Goal: Task Accomplishment & Management: Complete application form

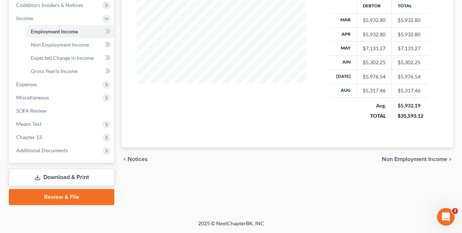
click at [80, 196] on link "Review & File" at bounding box center [61, 197] width 105 height 16
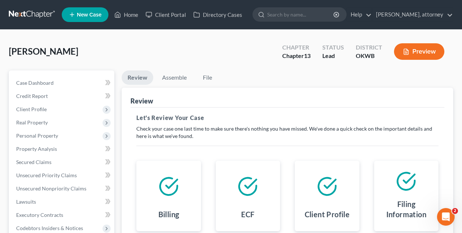
click at [236, 59] on div "[PERSON_NAME] Upgraded Chapter Chapter 13 Status Lead District OKWB Preview" at bounding box center [231, 55] width 444 height 32
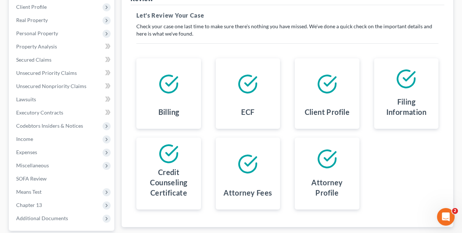
scroll to position [170, 0]
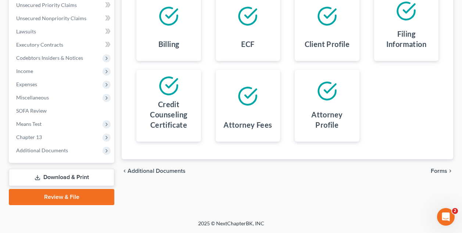
click at [439, 171] on span "Forms" at bounding box center [438, 171] width 17 height 6
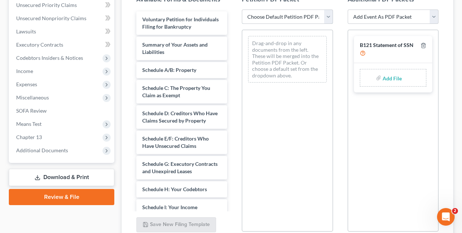
select select "0"
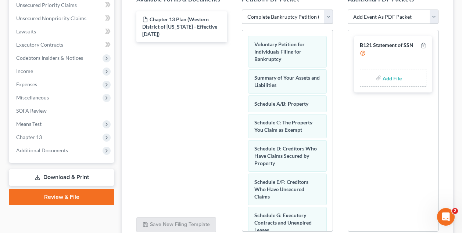
click at [204, 69] on div "Chapter 13 Plan (Western District of [US_STATE] - Effective [DATE])" at bounding box center [181, 111] width 102 height 202
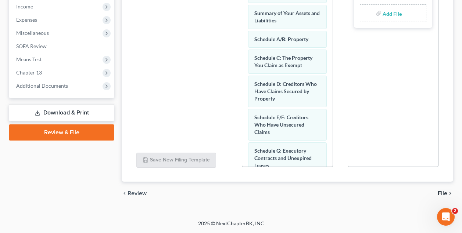
scroll to position [235, 0]
click at [442, 193] on span "File" at bounding box center [442, 194] width 10 height 6
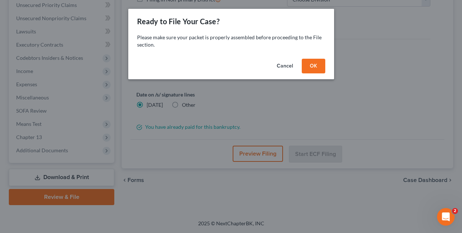
scroll to position [170, 0]
click at [311, 62] on button "OK" at bounding box center [313, 66] width 24 height 15
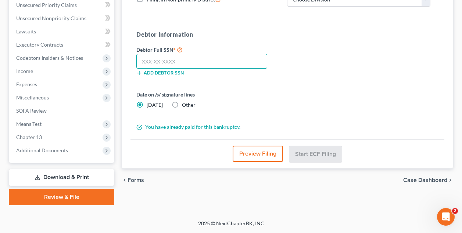
click at [201, 60] on input "text" at bounding box center [201, 61] width 131 height 15
type input "413-17-6892"
click at [266, 153] on button "Preview Filing" at bounding box center [257, 154] width 50 height 16
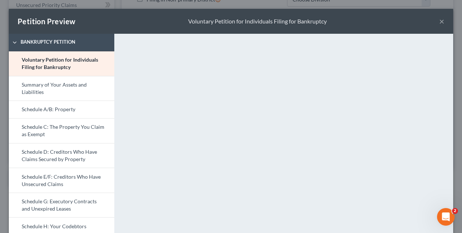
click at [441, 23] on button "×" at bounding box center [441, 21] width 5 height 9
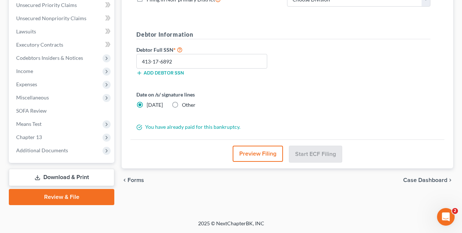
click at [359, 155] on div "Preview Filing Start ECF Filing" at bounding box center [287, 154] width 314 height 29
drag, startPoint x: 365, startPoint y: 156, endPoint x: 320, endPoint y: 108, distance: 65.2
click at [320, 108] on div "File Almost There... Complete Required * Fields District Information Bankruptcy…" at bounding box center [287, 43] width 331 height 252
click at [367, 152] on div "Preview Filing Start ECF Filing" at bounding box center [287, 154] width 314 height 29
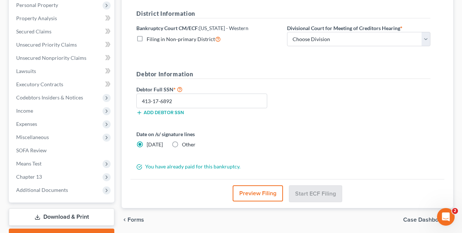
scroll to position [145, 0]
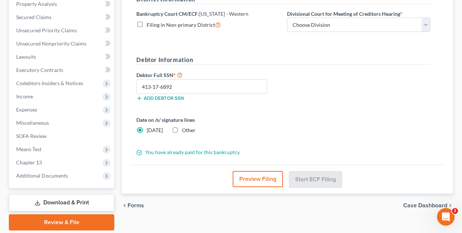
click at [141, 154] on icon at bounding box center [139, 152] width 5 height 5
drag, startPoint x: 150, startPoint y: 17, endPoint x: 228, endPoint y: 17, distance: 77.8
click at [228, 17] on label "Bankruptcy Court CM/ECF: [US_STATE] - Western" at bounding box center [192, 14] width 112 height 8
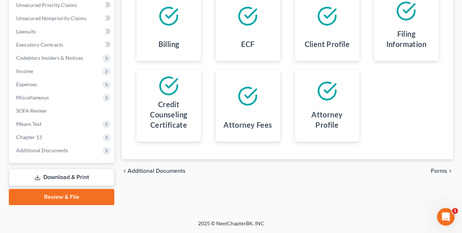
scroll to position [170, 0]
click at [436, 170] on span "Forms" at bounding box center [438, 171] width 17 height 6
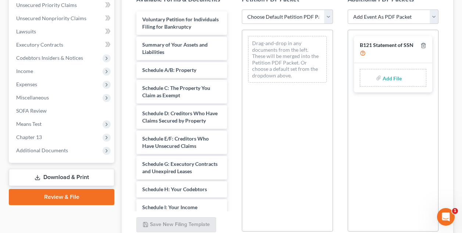
click at [307, 80] on div "Drag-and-drop in any documents from the left. These will be merged into the Pet…" at bounding box center [287, 131] width 91 height 202
click at [301, 14] on select "Choose Default Petition PDF Packet Complete Bankruptcy Petition (all forms and …" at bounding box center [287, 17] width 91 height 15
select select "0"
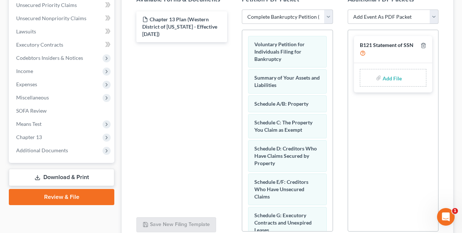
click at [216, 91] on div "Chapter 13 Plan (Western District of [US_STATE] - Effective [DATE])" at bounding box center [181, 111] width 102 height 202
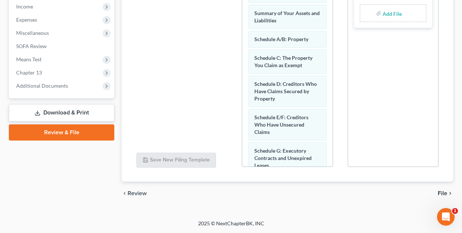
scroll to position [235, 0]
click at [442, 194] on span "File" at bounding box center [442, 194] width 10 height 6
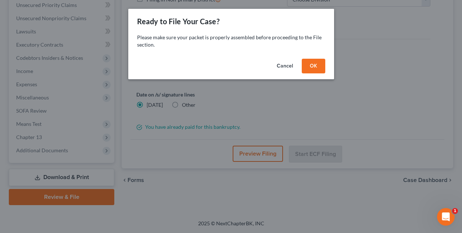
scroll to position [170, 0]
click at [314, 68] on button "OK" at bounding box center [313, 66] width 24 height 15
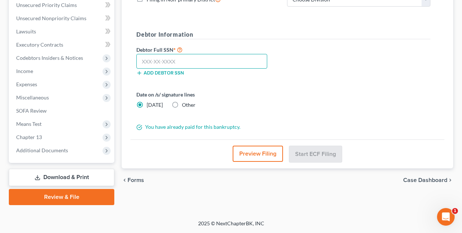
click at [193, 58] on input "text" at bounding box center [201, 61] width 131 height 15
type input "413-17-6892"
click at [268, 98] on label "Date on /s/ signature lines" at bounding box center [207, 95] width 143 height 8
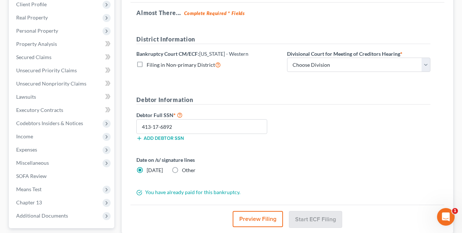
scroll to position [105, 0]
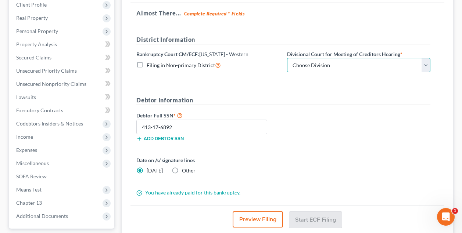
click at [362, 64] on select "Choose Division Oklahoma City" at bounding box center [358, 65] width 143 height 15
select select "0"
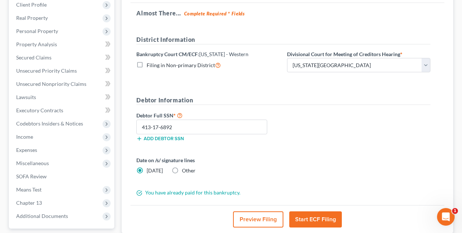
click at [322, 129] on div "Debtor Full SSN * 413-17-6892 Add debtor SSN" at bounding box center [283, 129] width 301 height 37
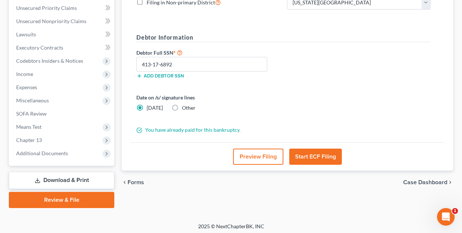
scroll to position [169, 0]
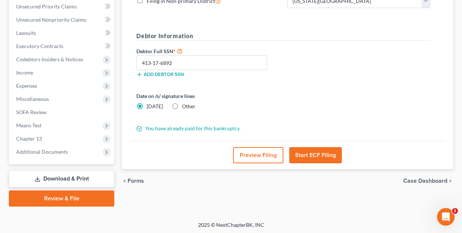
click at [310, 156] on button "Start ECF Filing" at bounding box center [315, 155] width 53 height 16
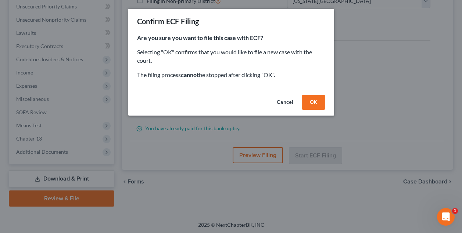
click at [319, 100] on button "OK" at bounding box center [313, 102] width 24 height 15
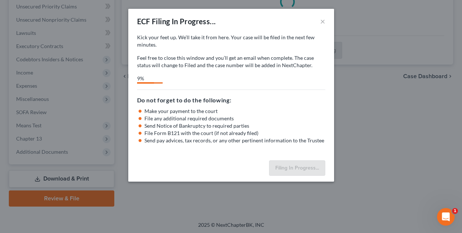
select select "0"
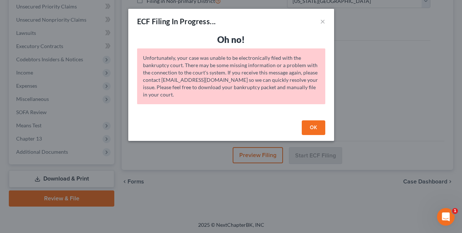
click at [319, 129] on button "OK" at bounding box center [313, 127] width 24 height 15
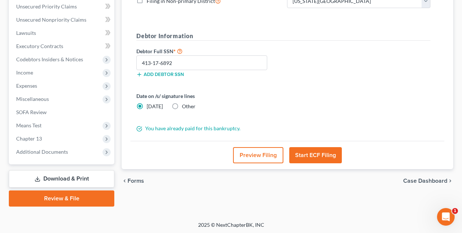
click at [320, 154] on button "Start ECF Filing" at bounding box center [315, 155] width 53 height 16
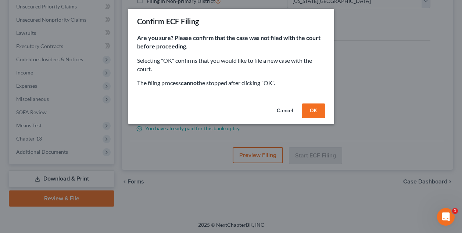
click at [316, 107] on button "OK" at bounding box center [313, 111] width 24 height 15
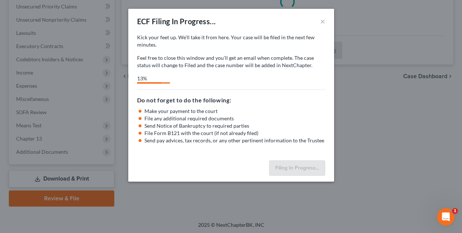
select select "0"
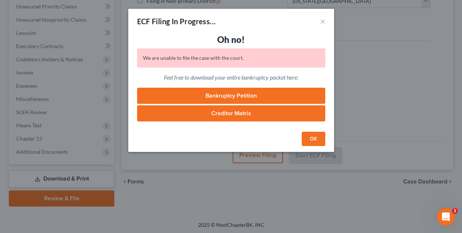
click at [309, 139] on button "OK" at bounding box center [313, 139] width 24 height 15
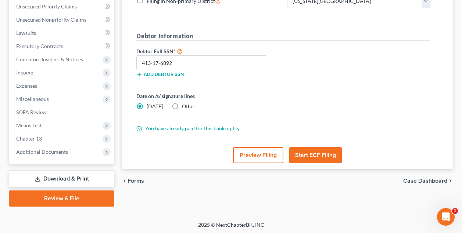
click at [319, 155] on button "Start ECF Filing" at bounding box center [315, 155] width 53 height 16
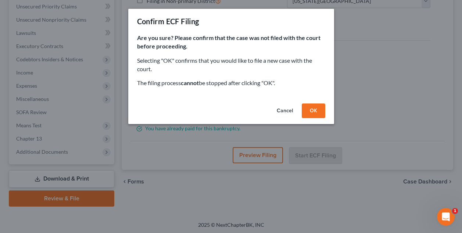
click at [315, 106] on button "OK" at bounding box center [313, 111] width 24 height 15
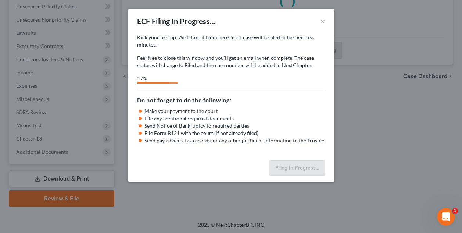
select select "0"
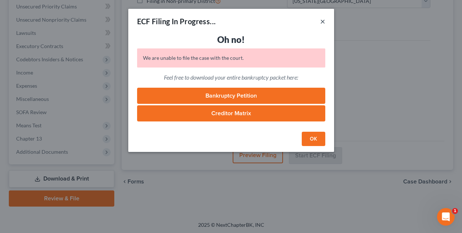
click at [322, 21] on button "×" at bounding box center [322, 21] width 5 height 9
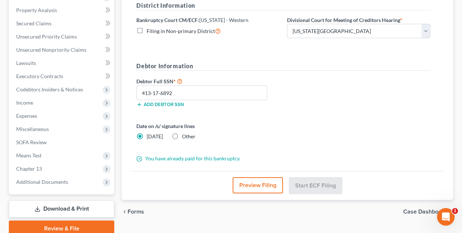
scroll to position [134, 0]
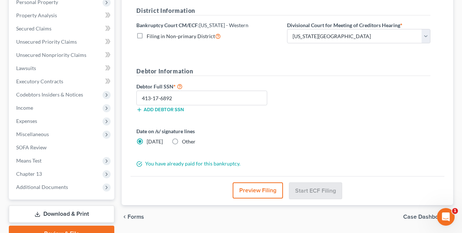
click at [335, 105] on div "Debtor Full SSN * 413-17-6892 Add debtor SSN" at bounding box center [283, 100] width 301 height 37
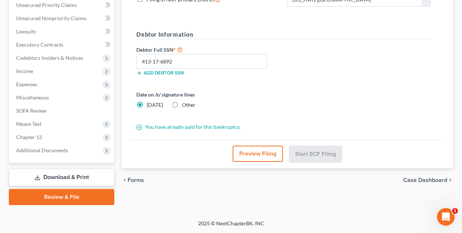
scroll to position [170, 0]
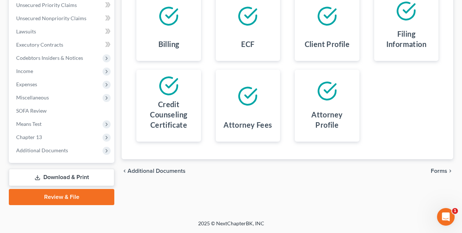
scroll to position [170, 0]
click at [438, 168] on span "Forms" at bounding box center [438, 171] width 17 height 6
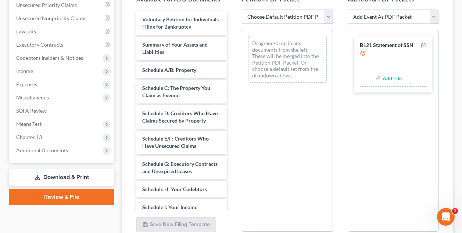
click at [306, 17] on select "Choose Default Petition PDF Packet Complete Bankruptcy Petition (all forms and …" at bounding box center [287, 17] width 91 height 15
select select "0"
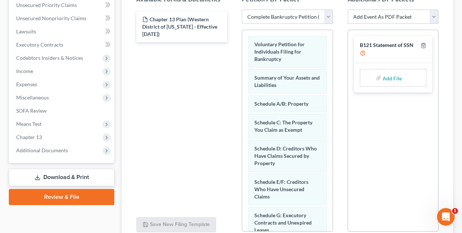
click at [397, 129] on div "B121 Statement of SSN Add File" at bounding box center [392, 131] width 91 height 202
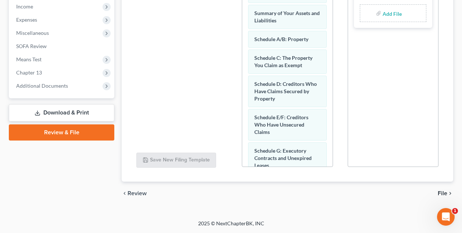
scroll to position [235, 0]
click at [442, 194] on span "File" at bounding box center [442, 194] width 10 height 6
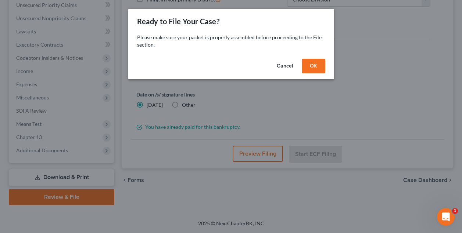
click at [318, 68] on button "OK" at bounding box center [313, 66] width 24 height 15
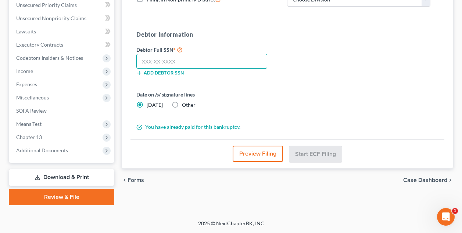
click at [188, 58] on input "text" at bounding box center [201, 61] width 131 height 15
type input "413-17-6892"
click at [294, 92] on div "Date on /s/ signature lines Today Other" at bounding box center [283, 103] width 301 height 24
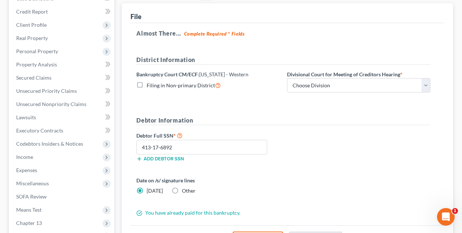
scroll to position [83, 0]
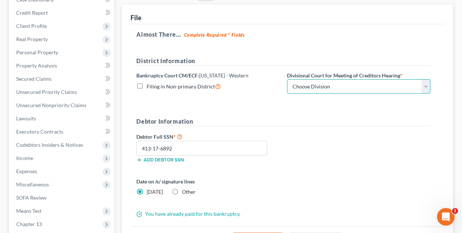
click at [322, 85] on select "Choose Division Oklahoma City" at bounding box center [358, 86] width 143 height 15
select select "0"
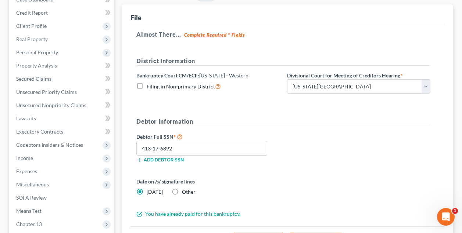
click at [312, 113] on form "District Information Bankruptcy Court CM/ECF: Oklahoma - Western Filing in Non-…" at bounding box center [283, 138] width 294 height 162
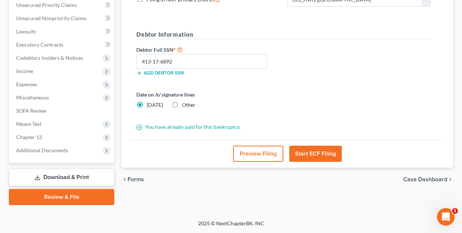
scroll to position [170, 0]
click at [310, 152] on button "Start ECF Filing" at bounding box center [315, 154] width 53 height 16
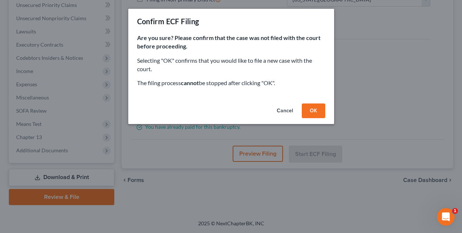
click at [311, 105] on button "OK" at bounding box center [313, 111] width 24 height 15
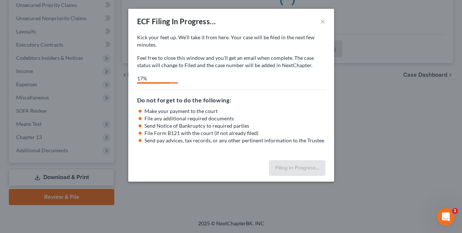
select select "0"
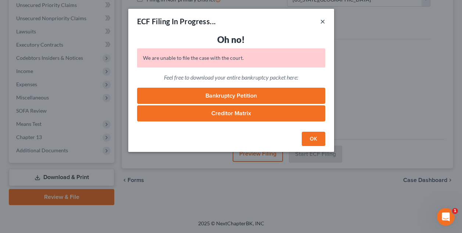
click at [323, 20] on button "×" at bounding box center [322, 21] width 5 height 9
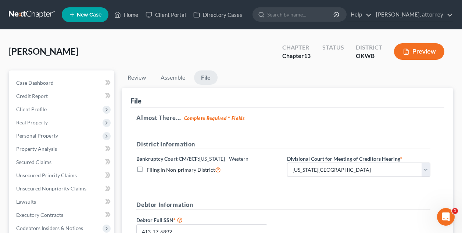
scroll to position [0, 0]
click at [134, 14] on link "Home" at bounding box center [126, 14] width 31 height 13
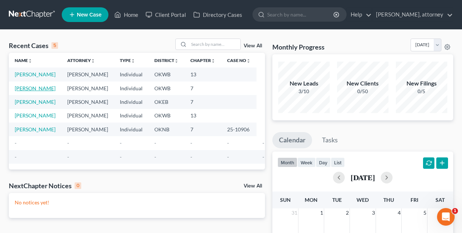
click at [26, 91] on link "McDonald, Minerva" at bounding box center [35, 88] width 41 height 6
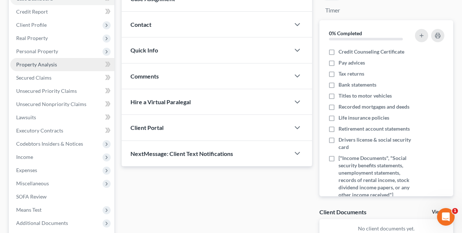
scroll to position [88, 0]
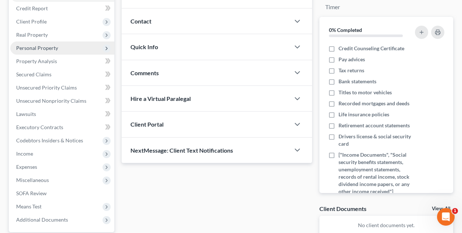
click at [38, 51] on span "Personal Property" at bounding box center [62, 47] width 104 height 13
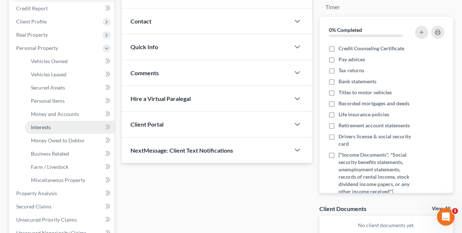
click at [44, 130] on span "Interests" at bounding box center [41, 127] width 20 height 6
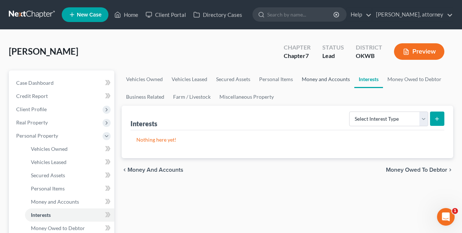
click at [314, 80] on link "Money and Accounts" at bounding box center [325, 80] width 57 height 18
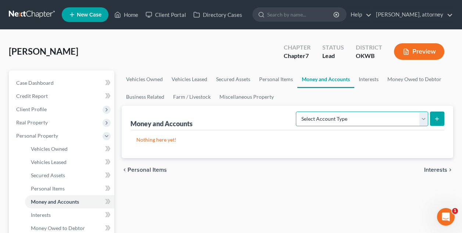
select select "other"
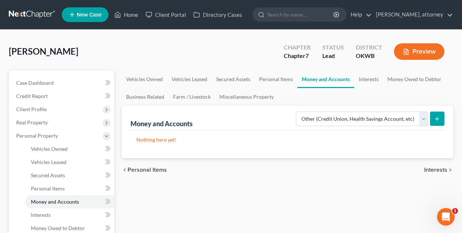
click at [440, 116] on button "submit" at bounding box center [437, 119] width 14 height 14
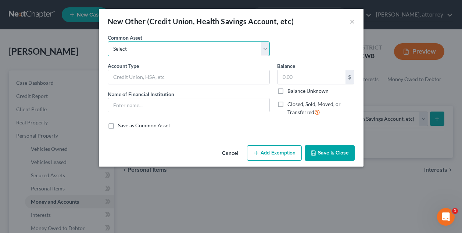
click at [154, 54] on select "Select Credit Union Account" at bounding box center [189, 48] width 162 height 15
select select "0"
type input "Credit Union Account"
type input "Oklahoma's Credit Union"
type input "300.00"
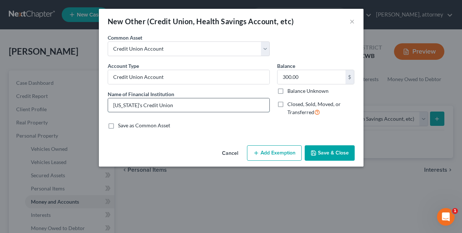
click at [171, 104] on input "Oklahoma's Credit Union" at bounding box center [188, 105] width 161 height 14
type input "O"
type input "Communication FCU"
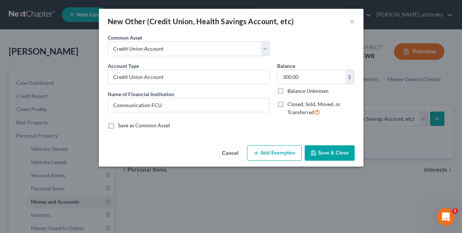
click at [276, 153] on button "Add Exemption" at bounding box center [274, 152] width 55 height 15
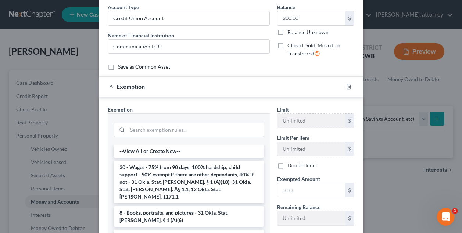
scroll to position [61, 0]
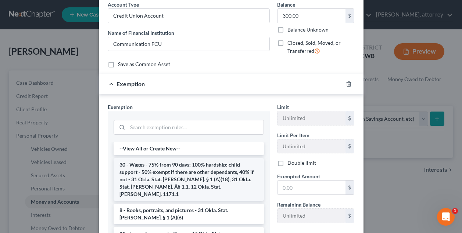
click at [215, 168] on li "30 - Wages - 75% from 90 days; 100% hardship; child support - 50% exempt if the…" at bounding box center [188, 179] width 150 height 43
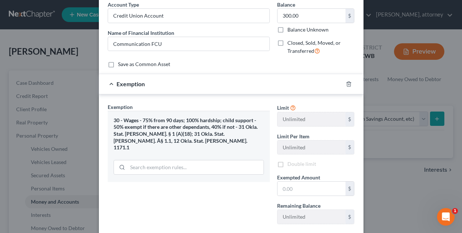
click at [215, 168] on div "30 - Wages - 75% from 90 days; 100% hardship; child support - 50% exempt if the…" at bounding box center [189, 146] width 162 height 71
click at [305, 191] on input "text" at bounding box center [311, 189] width 68 height 14
type input "300.00"
click at [251, 190] on div "Exemption Set must be selected for CA. Exemption * 30 - Wages - 75% from 90 day…" at bounding box center [188, 166] width 169 height 127
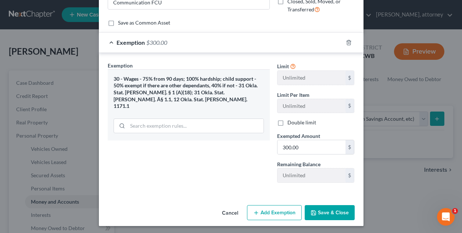
scroll to position [107, 0]
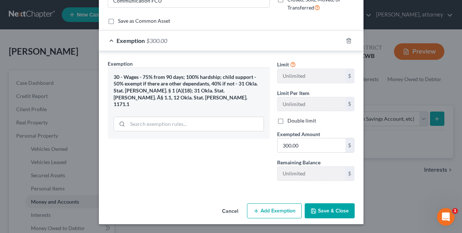
click at [325, 210] on button "Save & Close" at bounding box center [329, 210] width 50 height 15
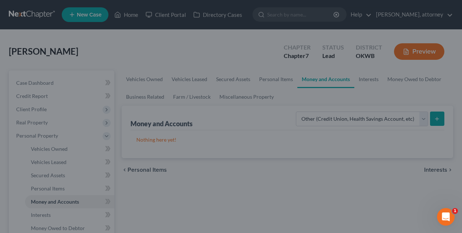
scroll to position [104, 0]
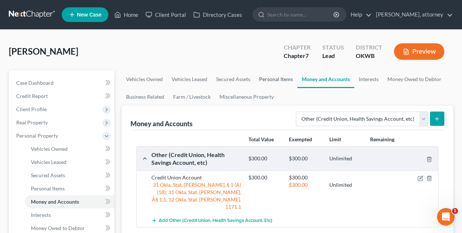
click at [284, 79] on link "Personal Items" at bounding box center [275, 80] width 43 height 18
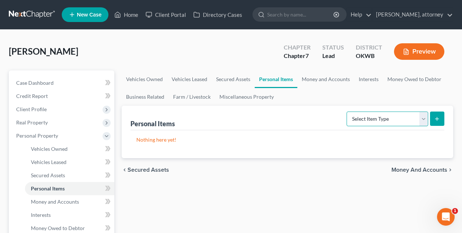
select select "clothing"
click at [435, 120] on icon "submit" at bounding box center [437, 119] width 6 height 6
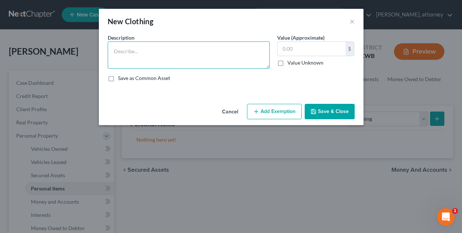
click at [220, 55] on textarea at bounding box center [189, 54] width 162 height 27
type textarea "Clothing for the debtor"
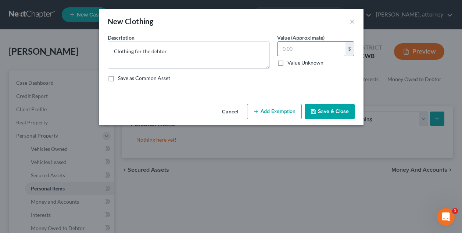
click at [295, 49] on input "text" at bounding box center [311, 49] width 68 height 14
type input "500"
click at [271, 111] on button "Add Exemption" at bounding box center [274, 111] width 55 height 15
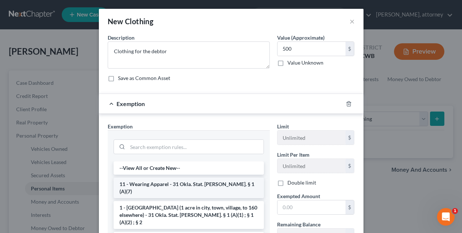
click at [189, 183] on li "11 - Wearing Apparel - 31 Okla. Stat. Ann. § 1 (A)(7)" at bounding box center [188, 188] width 150 height 21
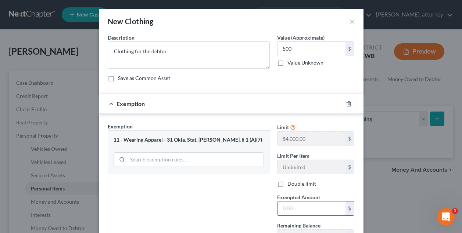
click at [285, 207] on input "text" at bounding box center [311, 209] width 68 height 14
click at [285, 207] on input "500" at bounding box center [311, 209] width 68 height 14
type input "500"
click at [251, 194] on div "Exemption Set must be selected for CA. Exemption * 11 - Wearing Apparel - 31 Ok…" at bounding box center [188, 186] width 169 height 127
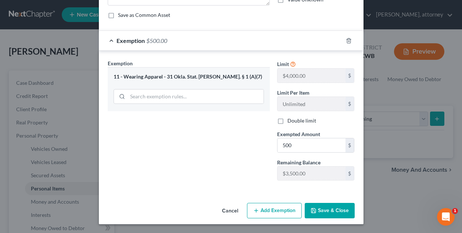
scroll to position [63, 0]
click at [331, 209] on button "Save & Close" at bounding box center [329, 210] width 50 height 15
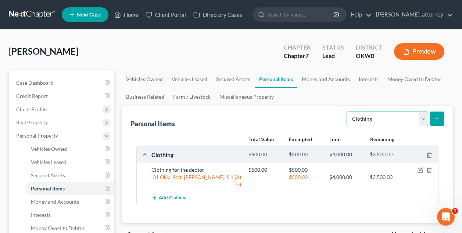
click at [376, 121] on select "Select Item Type Clothing Collectibles Of Value Electronics Firearms Household …" at bounding box center [387, 119] width 82 height 15
select select "electronics"
click at [437, 120] on line "submit" at bounding box center [437, 118] width 0 height 3
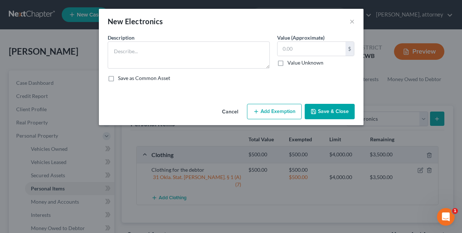
click at [249, 118] on div "Cancel Add Exemption Save & Close" at bounding box center [231, 113] width 264 height 24
click at [241, 113] on button "Cancel" at bounding box center [230, 112] width 28 height 15
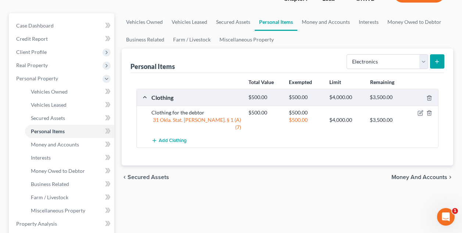
scroll to position [52, 0]
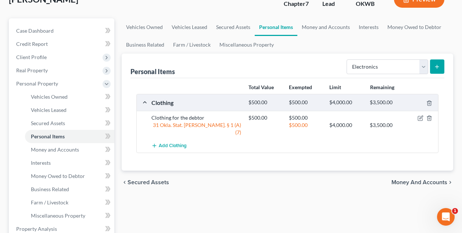
click at [435, 64] on icon "submit" at bounding box center [437, 67] width 6 height 6
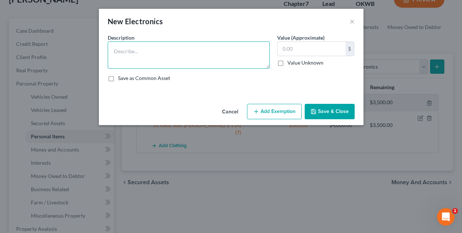
click at [184, 50] on textarea at bounding box center [189, 54] width 162 height 27
type textarea "Electronics for the debtor"
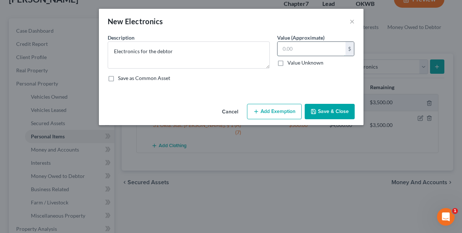
click at [293, 47] on input "text" at bounding box center [311, 49] width 68 height 14
type input "1,000.00"
click at [281, 109] on button "Add Exemption" at bounding box center [274, 111] width 55 height 15
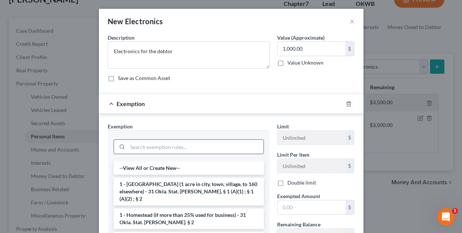
click at [205, 149] on input "search" at bounding box center [195, 147] width 136 height 14
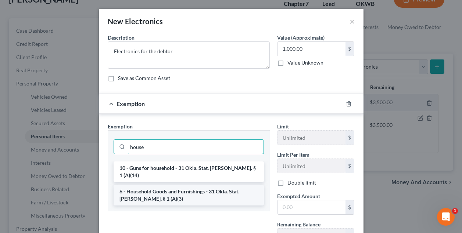
type input "house"
click at [197, 185] on li "6 - Household Goods and Furnishings - 31 Okla. Stat. Ann. § 1 (A)(3)" at bounding box center [188, 195] width 150 height 21
click at [197, 185] on div "Exemption Set must be selected for CA. Exemption * house 10 - Guns for househol…" at bounding box center [188, 186] width 169 height 126
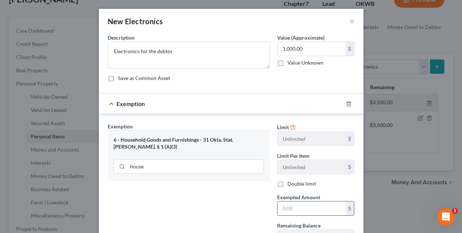
click at [295, 209] on input "text" at bounding box center [311, 209] width 68 height 14
type input "1,000.00"
click at [248, 203] on div "Exemption Set must be selected for CA. Exemption * 6 - Household Goods and Furn…" at bounding box center [188, 186] width 169 height 127
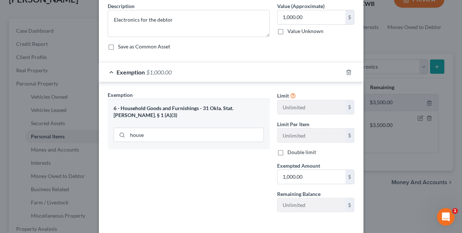
scroll to position [68, 0]
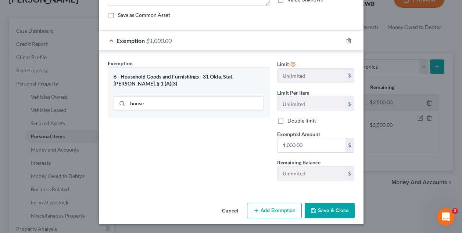
click at [335, 208] on button "Save & Close" at bounding box center [329, 210] width 50 height 15
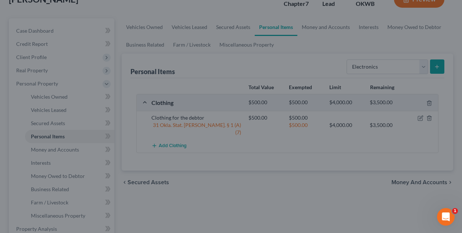
scroll to position [63, 0]
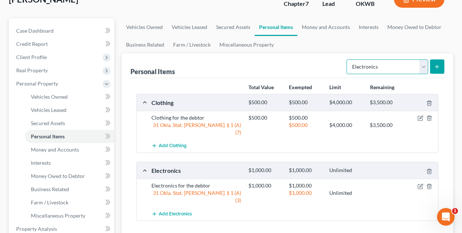
select select "household_goods"
click at [436, 67] on icon "submit" at bounding box center [437, 67] width 6 height 6
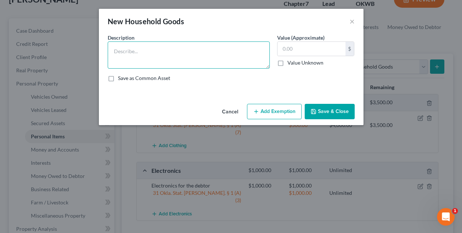
click at [218, 52] on textarea at bounding box center [189, 54] width 162 height 27
type textarea "W"
type textarea "Household goods and furnishings"
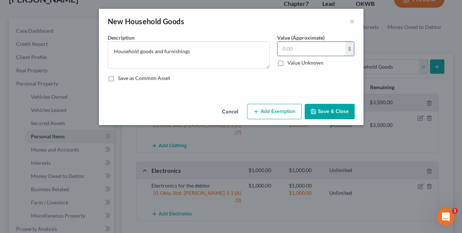
click at [287, 50] on input "text" at bounding box center [311, 49] width 68 height 14
type input "3,000.00"
click at [274, 84] on div "Description * Household goods and furnishings Value (Approximate) 3,000.00 $ Va…" at bounding box center [231, 61] width 254 height 54
click at [272, 83] on div "Description * Household goods and furnishings Value (Approximate) 3,000.00 $ Va…" at bounding box center [231, 61] width 254 height 54
click at [266, 112] on button "Add Exemption" at bounding box center [274, 111] width 55 height 15
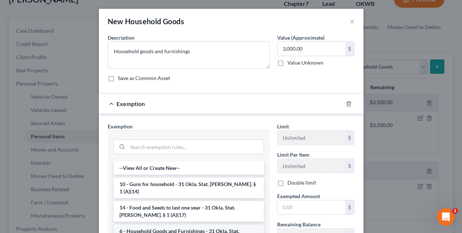
click at [175, 225] on li "6 - Household Goods and Furnishings - 31 Okla. Stat. Ann. § 1 (A)(3)" at bounding box center [188, 235] width 150 height 21
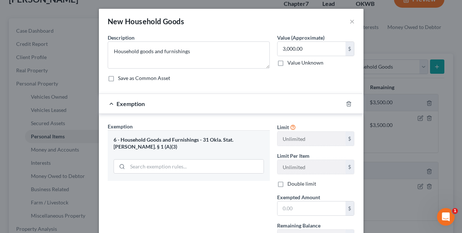
click at [175, 224] on div "Exemption Set must be selected for CA. Exemption * 6 - Household Goods and Furn…" at bounding box center [188, 186] width 169 height 127
click at [288, 209] on input "text" at bounding box center [311, 209] width 68 height 14
type input "3,000.00"
click at [248, 207] on div "Exemption Set must be selected for CA. Exemption * 6 - Household Goods and Furn…" at bounding box center [188, 186] width 169 height 127
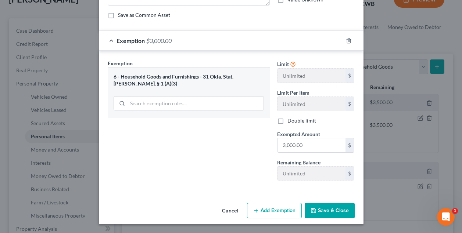
click at [333, 209] on button "Save & Close" at bounding box center [329, 210] width 50 height 15
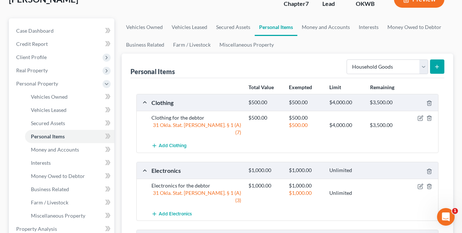
click at [319, 62] on div "Personal Items Select Item Type Clothing Collectibles Of Value Electronics Fire…" at bounding box center [287, 66] width 314 height 25
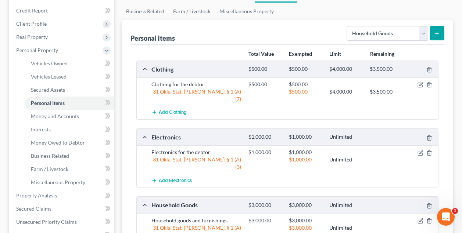
scroll to position [85, 0]
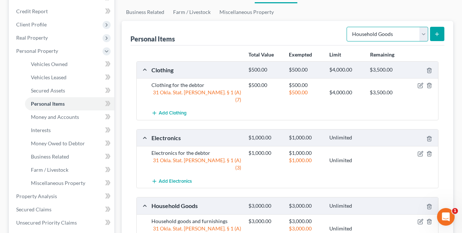
select select "jewelry"
click at [438, 32] on icon "submit" at bounding box center [437, 34] width 6 height 6
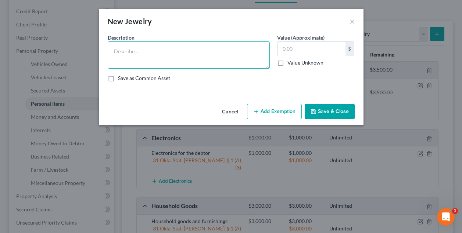
click at [185, 48] on textarea at bounding box center [189, 54] width 162 height 27
type textarea "Various pieces of jewelry"
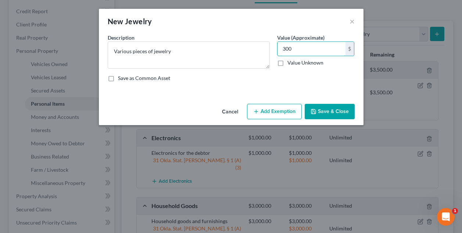
type input "300"
click at [276, 109] on button "Add Exemption" at bounding box center [274, 111] width 55 height 15
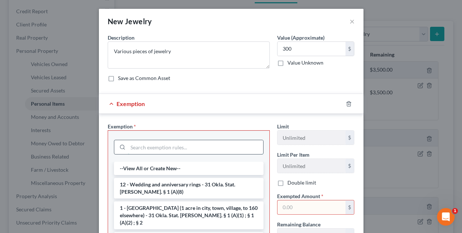
click at [205, 149] on input "search" at bounding box center [195, 147] width 135 height 14
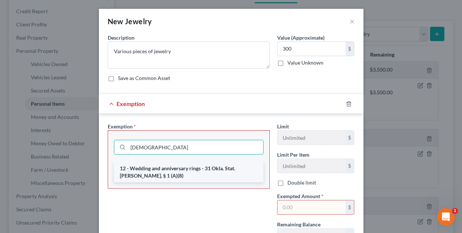
type input "jew"
click at [190, 171] on li "12 - Wedding and anniversary rings - 31 Okla. Stat. Ann. § 1 (A)(8)" at bounding box center [188, 172] width 149 height 21
click at [190, 162] on div "jew" at bounding box center [188, 146] width 161 height 31
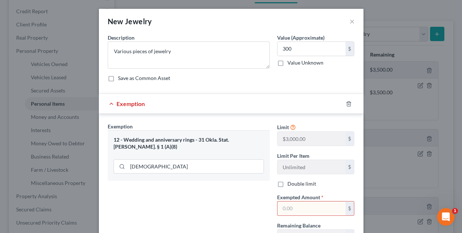
click at [284, 209] on input "text" at bounding box center [311, 209] width 68 height 14
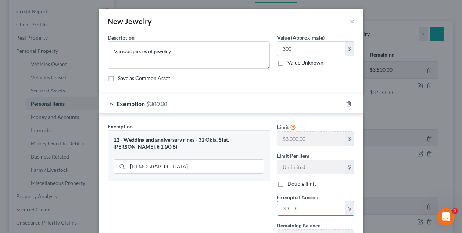
type input "300.00"
click at [258, 200] on div "Exemption Set must be selected for CA. Exemption * 12 - Wedding and anniversary…" at bounding box center [188, 186] width 169 height 127
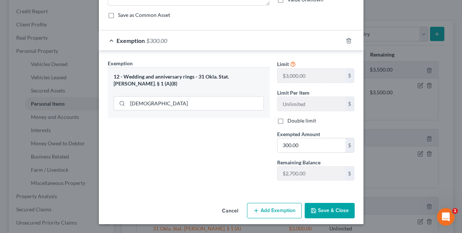
scroll to position [63, 0]
click at [321, 212] on button "Save & Close" at bounding box center [329, 210] width 50 height 15
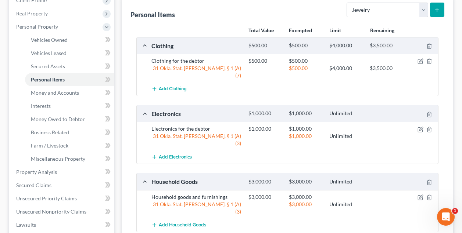
scroll to position [112, 0]
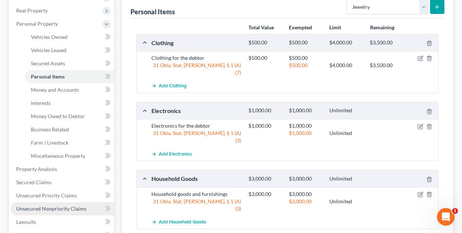
click at [56, 207] on span "Unsecured Nonpriority Claims" at bounding box center [51, 209] width 70 height 6
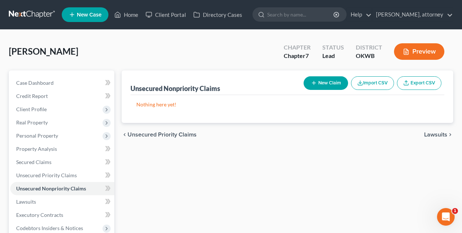
click at [314, 82] on icon "button" at bounding box center [314, 83] width 6 height 6
select select "0"
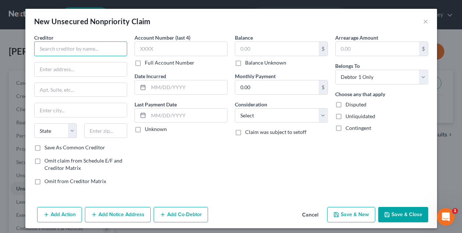
click at [87, 50] on input "text" at bounding box center [80, 48] width 93 height 15
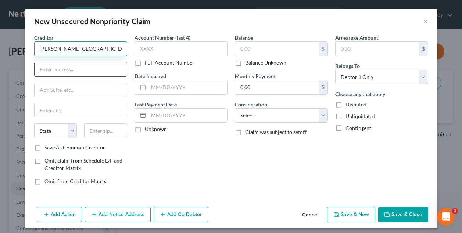
type input "Norman Regional Hospital"
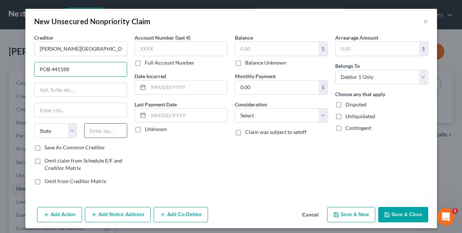
type input "POB 441188"
type input "80044"
click at [44, 147] on label "Save As Common Creditor" at bounding box center [74, 147] width 61 height 7
click at [47, 147] on input "Save As Common Creditor" at bounding box center [49, 146] width 5 height 5
checkbox input "true"
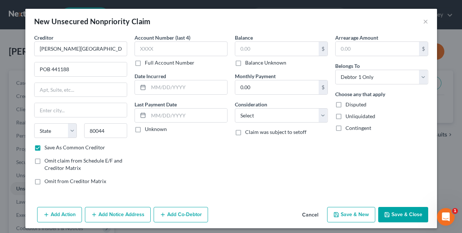
type input "Aurora"
select select "5"
click at [218, 55] on input "4443" at bounding box center [180, 48] width 93 height 15
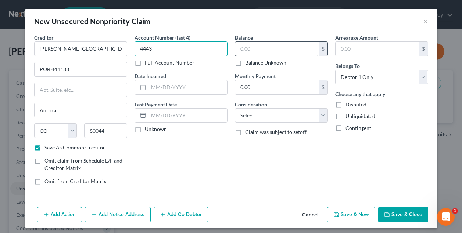
type input "4443"
click at [246, 46] on input "text" at bounding box center [276, 49] width 83 height 14
type input "2,727.51"
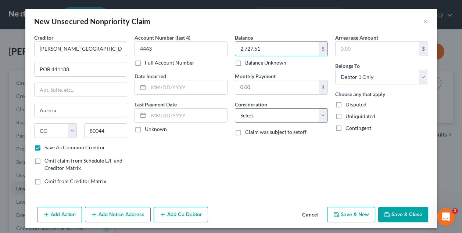
click at [287, 116] on select "Select Cable / Satellite Services Collection Agency Credit Card Debt Debt Couns…" at bounding box center [281, 115] width 93 height 15
select select "9"
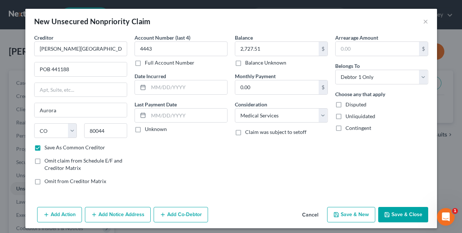
click at [358, 213] on button "Save & New" at bounding box center [351, 214] width 48 height 15
select select "0"
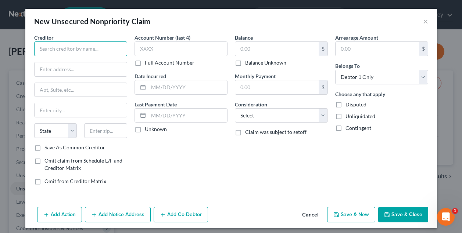
click at [100, 49] on input "text" at bounding box center [80, 48] width 93 height 15
type input "Ortho Central"
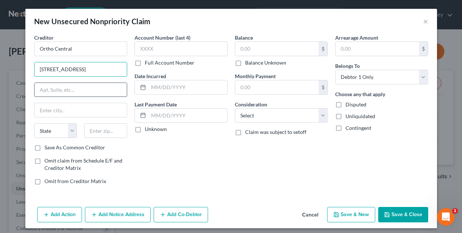
type input "3400 W. Tecumseh Rd."
type input "STe. 101"
type input "73072"
click at [44, 89] on input "STe. 101" at bounding box center [81, 90] width 92 height 14
type input "Norman"
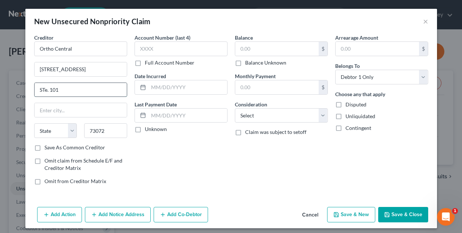
select select "37"
type input "St6307e. 101"
click at [247, 46] on input "text" at bounding box center [276, 49] width 83 height 14
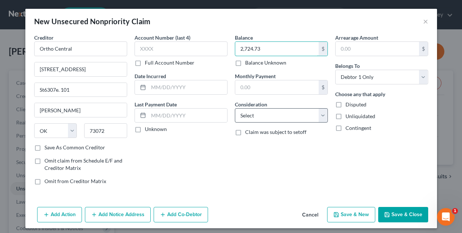
type input "2,724.73"
select select "9"
click at [44, 147] on label "Save As Common Creditor" at bounding box center [74, 147] width 61 height 7
click at [47, 147] on input "Save As Common Creditor" at bounding box center [49, 146] width 5 height 5
checkbox input "true"
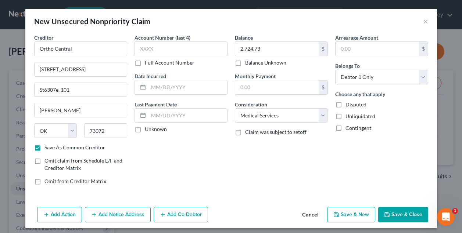
click at [353, 213] on button "Save & New" at bounding box center [351, 214] width 48 height 15
select select "0"
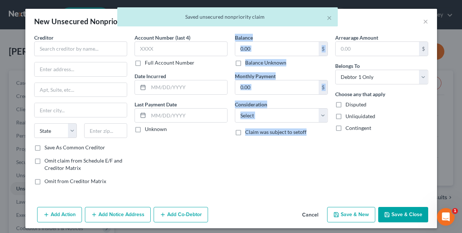
drag, startPoint x: 238, startPoint y: 162, endPoint x: 220, endPoint y: 155, distance: 19.5
click at [220, 155] on div "Creditor * State AL AK AR AZ CA CO CT DE DC FL GA GU HI ID IL IN IA KS KY LA ME…" at bounding box center [230, 112] width 401 height 157
click at [103, 47] on input "text" at bounding box center [80, 48] width 93 height 15
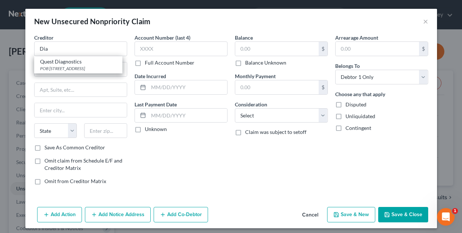
click at [80, 61] on div "Quest Diagnostics" at bounding box center [78, 61] width 76 height 7
type input "Quest Diagnostics"
type input "POB 825"
type input "South Windsor"
select select "6"
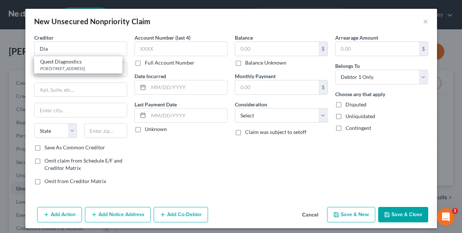
type input "06074"
click at [80, 60] on div "Creditor * Quest Diagnostics Quest Diagnostics POB 825, South Windsor, CT 06074…" at bounding box center [80, 89] width 93 height 110
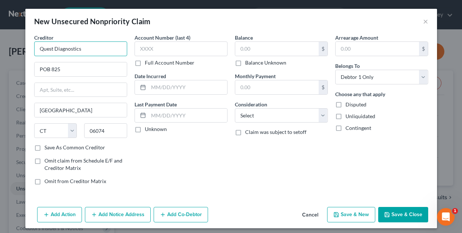
click at [86, 48] on input "Quest Diagnostics" at bounding box center [80, 48] width 93 height 15
click at [308, 214] on button "Cancel" at bounding box center [310, 215] width 28 height 15
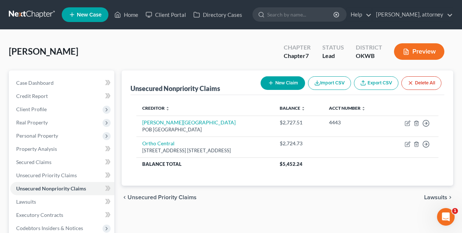
click at [288, 82] on button "New Claim" at bounding box center [282, 83] width 44 height 14
select select "0"
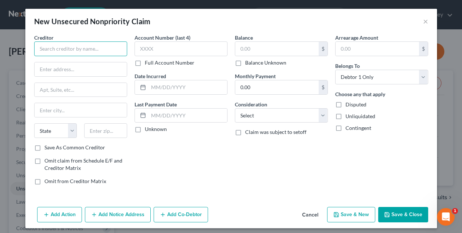
click at [79, 47] on input "text" at bounding box center [80, 48] width 93 height 15
type input "DLO"
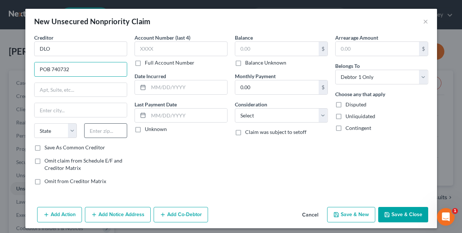
type input "POB 740732"
type input "45274"
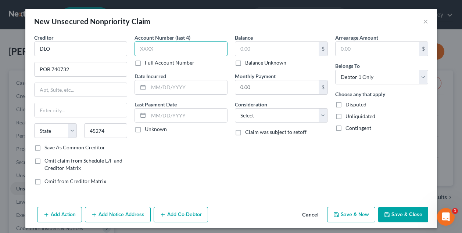
type input "Cincinnati"
select select "36"
type input "3014"
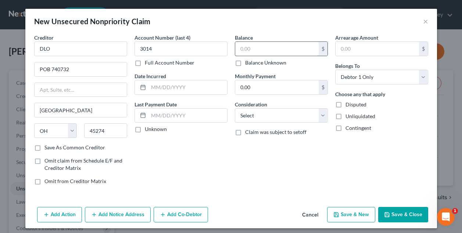
click at [250, 45] on input "text" at bounding box center [276, 49] width 83 height 14
type input "152"
click at [44, 151] on label "Save As Common Creditor" at bounding box center [74, 147] width 61 height 7
click at [47, 149] on input "Save As Common Creditor" at bounding box center [49, 146] width 5 height 5
checkbox input "true"
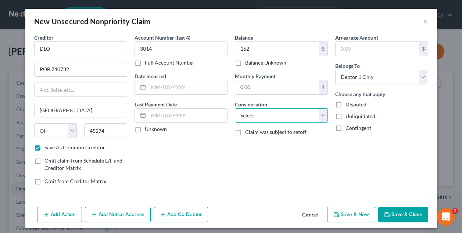
select select "9"
click at [361, 213] on button "Save & New" at bounding box center [351, 214] width 48 height 15
select select "0"
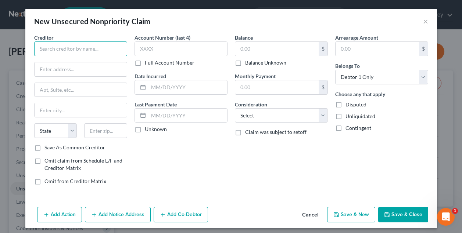
click at [100, 49] on input "text" at bounding box center [80, 48] width 93 height 15
type input "Credit Control"
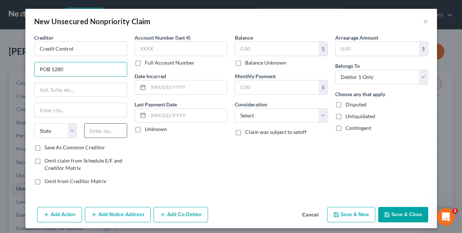
type input "POB 1280"
type input "19456"
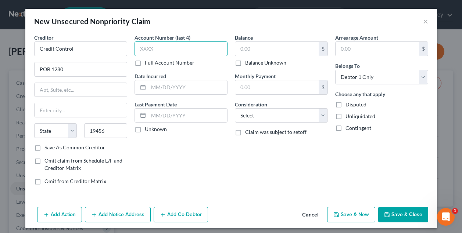
type input "Oaks"
select select "39"
type input "3266"
click at [44, 147] on label "Save As Common Creditor" at bounding box center [74, 147] width 61 height 7
click at [47, 147] on input "Save As Common Creditor" at bounding box center [49, 146] width 5 height 5
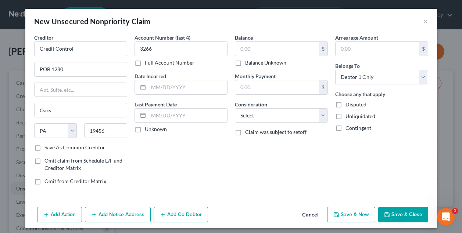
checkbox input "true"
click at [250, 44] on input "text" at bounding box center [276, 49] width 83 height 14
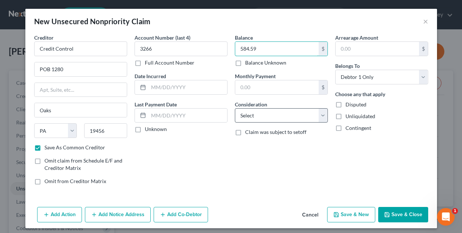
type input "584.59"
select select "1"
click at [214, 159] on div "Account Number (last 4) 3266 Full Account Number Date Incurred Last Payment Dat…" at bounding box center [181, 112] width 100 height 157
click at [353, 214] on button "Save & New" at bounding box center [351, 214] width 48 height 15
select select "0"
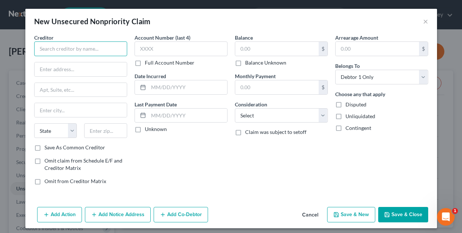
click at [68, 54] on input "text" at bounding box center [80, 48] width 93 height 15
type input "Exeter"
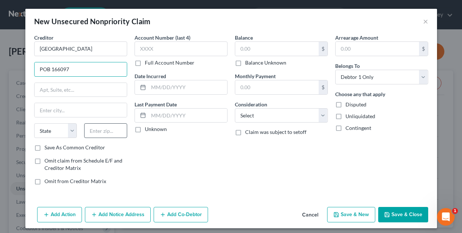
type input "POB 166097"
type input "75016"
click at [127, 151] on div "Creditor * Exeter POB 166097 State AL AK AR AZ CA CO CT DE DC FL GA GU HI ID IL…" at bounding box center [80, 112] width 100 height 157
type input "Irving"
select select "45"
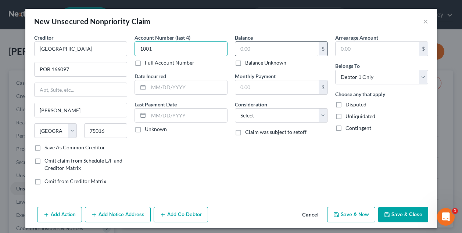
type input "1001"
click at [245, 48] on input "text" at bounding box center [276, 49] width 83 height 14
type input "20,298"
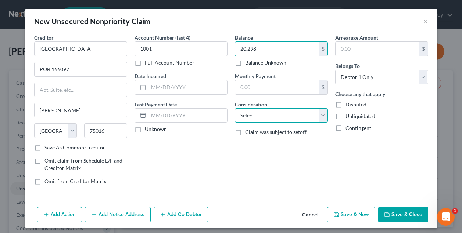
click at [247, 118] on select "Select Cable / Satellite Services Collection Agency Credit Card Debt Debt Couns…" at bounding box center [281, 115] width 93 height 15
select select "4"
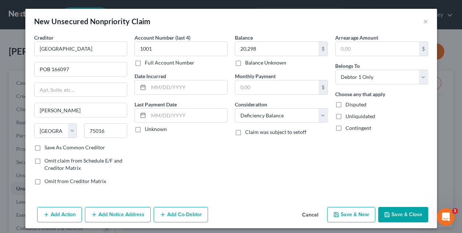
click at [210, 155] on div "Account Number (last 4) 1001 Full Account Number Date Incurred Last Payment Dat…" at bounding box center [181, 112] width 100 height 157
click at [44, 145] on label "Save As Common Creditor" at bounding box center [74, 147] width 61 height 7
click at [47, 145] on input "Save As Common Creditor" at bounding box center [49, 146] width 5 height 5
checkbox input "true"
click at [350, 211] on button "Save & New" at bounding box center [351, 214] width 48 height 15
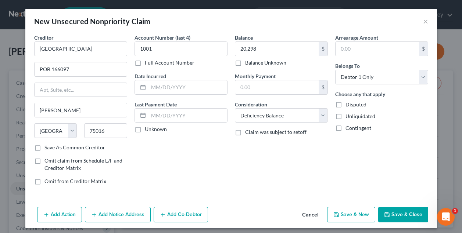
select select "0"
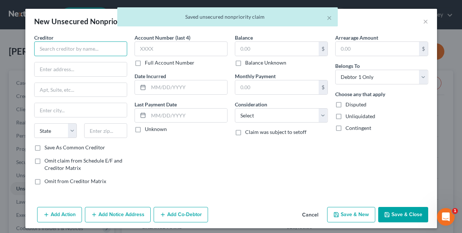
click at [72, 52] on input "text" at bounding box center [80, 48] width 93 height 15
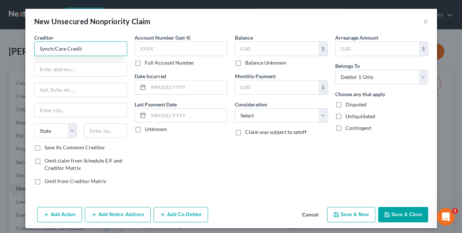
click at [52, 49] on input "Synch/Care Credit" at bounding box center [80, 48] width 93 height 15
type input "Syncb/Care Credit"
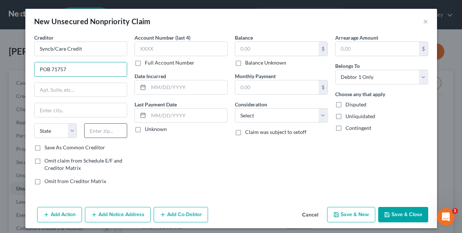
type input "POB 71757"
type input "19176"
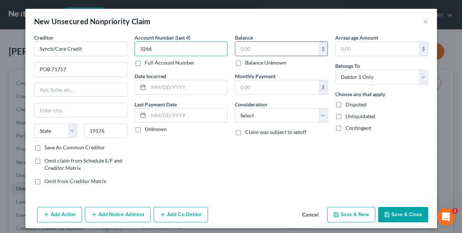
type input "3266"
click at [255, 46] on input "text" at bounding box center [276, 49] width 83 height 14
type input "584"
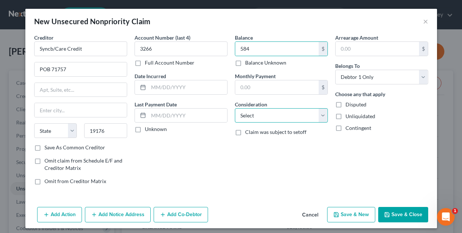
click at [256, 119] on select "Select Cable / Satellite Services Collection Agency Credit Card Debt Debt Couns…" at bounding box center [281, 115] width 93 height 15
select select "2"
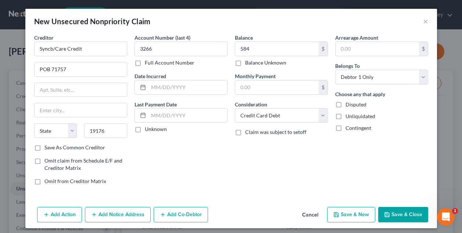
click at [44, 148] on label "Save As Common Creditor" at bounding box center [74, 147] width 61 height 7
click at [47, 148] on input "Save As Common Creditor" at bounding box center [49, 146] width 5 height 5
checkbox input "true"
click at [348, 218] on button "Save & New" at bounding box center [351, 214] width 48 height 15
select select "0"
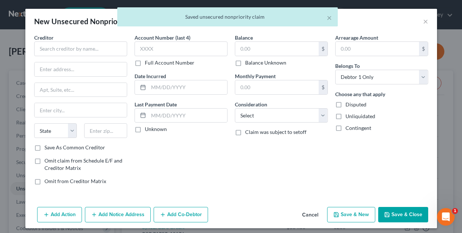
drag, startPoint x: 275, startPoint y: 156, endPoint x: 255, endPoint y: 154, distance: 19.9
click at [262, 155] on div "Balance $ Balance Unknown Balance Undetermined $ Balance Unknown Monthly Paymen…" at bounding box center [281, 112] width 100 height 157
drag, startPoint x: 249, startPoint y: 153, endPoint x: 221, endPoint y: 153, distance: 27.9
click at [221, 153] on div "Creditor * State AL AK AR AZ CA CO CT DE DC FL GA GU HI ID IL IN IA KS KY LA ME…" at bounding box center [230, 112] width 401 height 157
drag, startPoint x: 214, startPoint y: 150, endPoint x: 190, endPoint y: 141, distance: 25.9
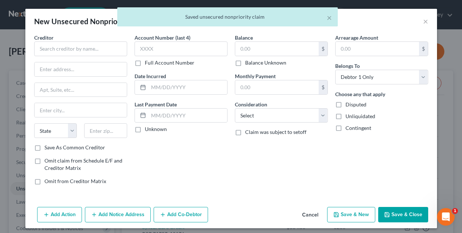
click at [195, 143] on div "Account Number (last 4) Full Account Number Date Incurred Last Payment Date Unk…" at bounding box center [181, 112] width 100 height 157
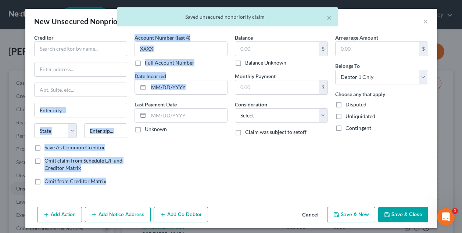
drag, startPoint x: 133, startPoint y: 101, endPoint x: 118, endPoint y: 34, distance: 68.5
click at [128, 97] on div "Creditor * State AL AK AR AZ CA CO CT DE DC FL GA GU HI ID IL IN IA KS KY LA ME…" at bounding box center [230, 112] width 401 height 157
click at [93, 52] on input "text" at bounding box center [80, 48] width 93 height 15
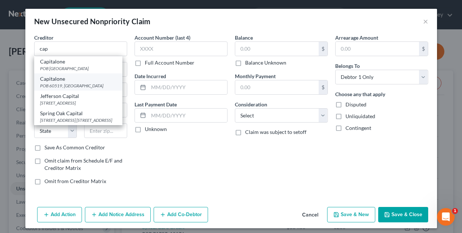
click at [92, 79] on div "Capitalone" at bounding box center [78, 78] width 76 height 7
type input "Capitalone"
type input "POB 60519"
type input "City Of Industry"
select select "4"
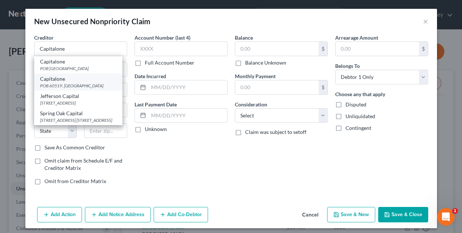
type input "91716"
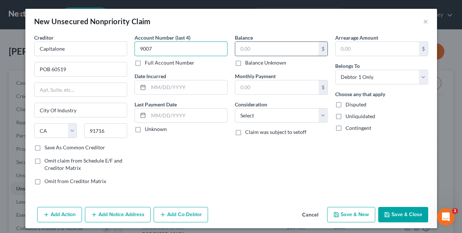
type input "9007"
click at [247, 43] on input "text" at bounding box center [276, 49] width 83 height 14
type input "1,323"
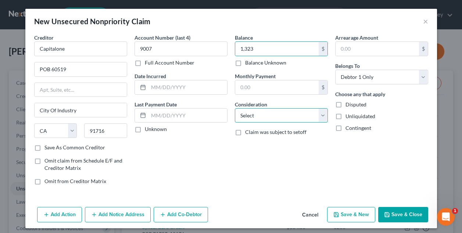
click at [271, 120] on select "Select Cable / Satellite Services Collection Agency Credit Card Debt Debt Couns…" at bounding box center [281, 115] width 93 height 15
select select "2"
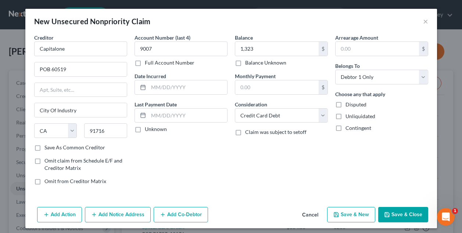
click at [355, 212] on button "Save & New" at bounding box center [351, 214] width 48 height 15
select select "0"
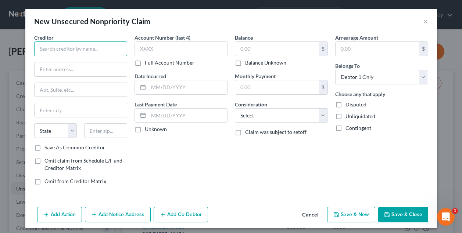
click at [96, 52] on input "text" at bounding box center [80, 48] width 93 height 15
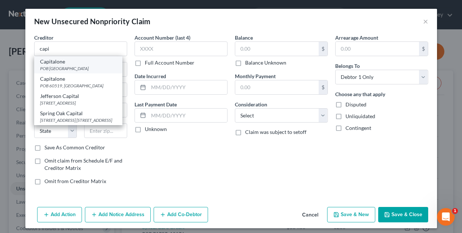
click at [88, 66] on div "POB 71083, Charlotte, NC 28272" at bounding box center [78, 68] width 76 height 6
type input "Capitalone"
type input "POB 71083"
type input "Charlotte"
select select "28"
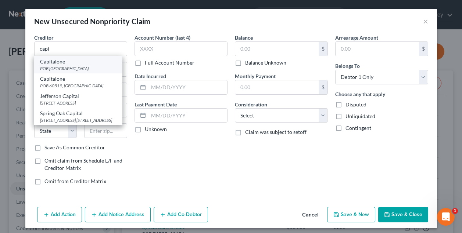
type input "28272"
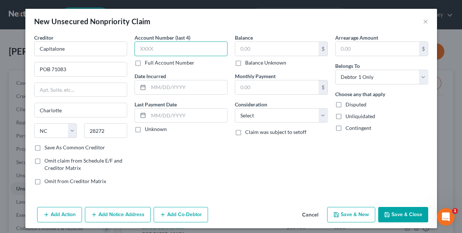
click at [161, 47] on input "text" at bounding box center [180, 48] width 93 height 15
type input "7648"
click at [241, 47] on input "text" at bounding box center [276, 49] width 83 height 14
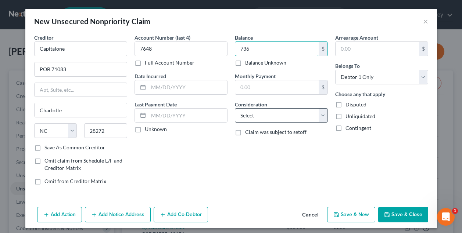
type input "736"
select select "2"
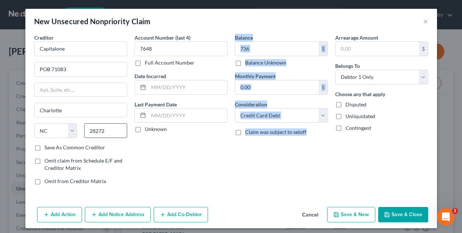
drag, startPoint x: 259, startPoint y: 137, endPoint x: 108, endPoint y: 138, distance: 150.2
click at [109, 138] on div "Creditor * Capitalone POB 71083 Charlotte State AL AK AR AZ CA CO CT DE DC FL G…" at bounding box center [230, 112] width 401 height 157
drag, startPoint x: 230, startPoint y: 155, endPoint x: 262, endPoint y: 155, distance: 32.3
click at [262, 155] on div "Creditor * Capitalone POB 71083 Charlotte State AL AK AR AZ CA CO CT DE DC FL G…" at bounding box center [230, 112] width 401 height 157
click at [262, 155] on div "Balance 736.00 $ Balance Unknown Balance Undetermined 736 $ Balance Unknown Mon…" at bounding box center [281, 112] width 100 height 157
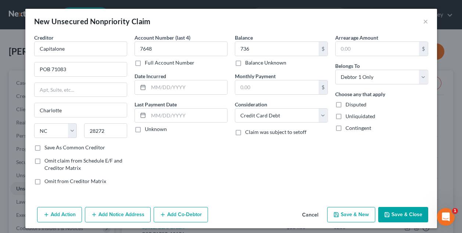
click at [349, 212] on button "Save & New" at bounding box center [351, 214] width 48 height 15
select select "0"
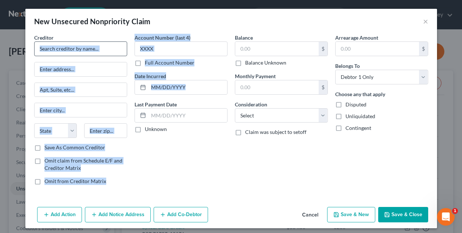
drag, startPoint x: 139, startPoint y: 100, endPoint x: 106, endPoint y: 48, distance: 61.5
click at [106, 48] on div "Creditor * State AL AK AR AZ CA CO CT DE DC FL GA GU HI ID IL IN IA KS KY LA ME…" at bounding box center [230, 112] width 401 height 157
click at [107, 48] on input "text" at bounding box center [80, 48] width 93 height 15
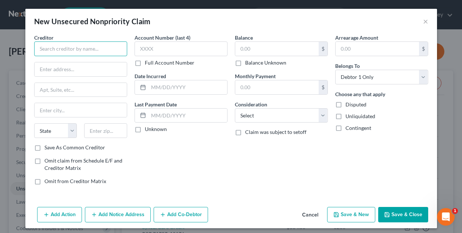
click at [107, 48] on input "text" at bounding box center [80, 48] width 93 height 15
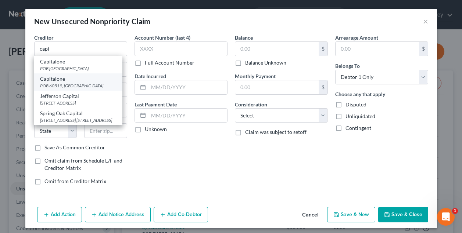
click at [95, 83] on div "POB 60519, City Of Industry, CA 91716" at bounding box center [78, 86] width 76 height 6
type input "Capitalone"
type input "POB 60519"
type input "City Of Industry"
select select "4"
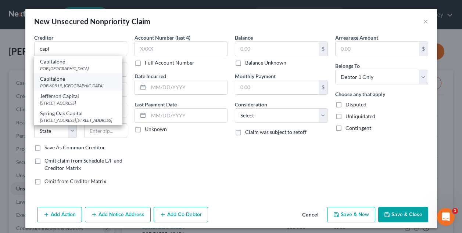
type input "91716"
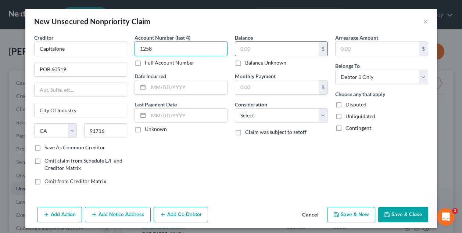
type input "1258"
click at [245, 48] on input "text" at bounding box center [276, 49] width 83 height 14
type input "5"
type input "480"
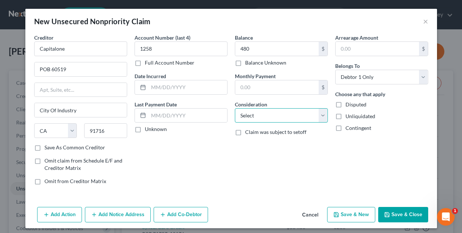
select select "2"
click at [356, 218] on button "Save & New" at bounding box center [351, 214] width 48 height 15
select select "0"
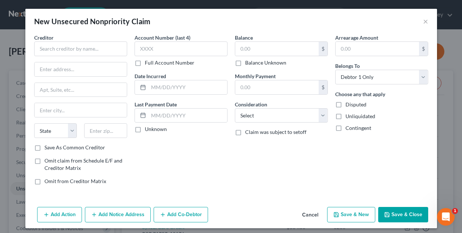
drag, startPoint x: 326, startPoint y: 200, endPoint x: 295, endPoint y: 200, distance: 31.2
click at [295, 200] on div "Creditor * State AL AK AR AZ CA CO CT DE DC FL GA GU HI ID IL IN IA KS KY LA ME…" at bounding box center [230, 119] width 411 height 170
drag, startPoint x: 286, startPoint y: 199, endPoint x: 252, endPoint y: 172, distance: 44.4
click at [256, 181] on div "Creditor * State AL AK AR AZ CA CO CT DE DC FL GA GU HI ID IL IN IA KS KY LA ME…" at bounding box center [230, 119] width 411 height 170
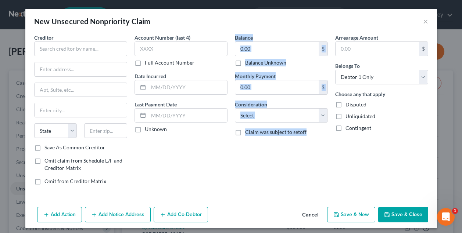
drag, startPoint x: 252, startPoint y: 172, endPoint x: 215, endPoint y: 159, distance: 38.4
click at [217, 160] on div "Creditor * State AL AK AR AZ CA CO CT DE DC FL GA GU HI ID IL IN IA KS KY LA ME…" at bounding box center [230, 112] width 401 height 157
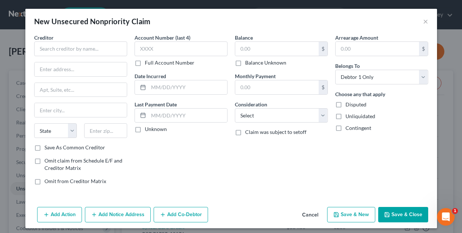
drag, startPoint x: 215, startPoint y: 159, endPoint x: 190, endPoint y: 126, distance: 41.6
click at [190, 126] on div "Account Number (last 4) Full Account Number Date Incurred Last Payment Date Unk…" at bounding box center [181, 112] width 100 height 157
drag, startPoint x: 189, startPoint y: 114, endPoint x: 164, endPoint y: 89, distance: 35.1
drag, startPoint x: 164, startPoint y: 89, endPoint x: 105, endPoint y: 46, distance: 72.8
click at [105, 46] on div "Creditor * State AL AK AR AZ CA CO CT DE DC FL GA GU HI ID IL IN IA KS KY LA ME…" at bounding box center [230, 112] width 401 height 157
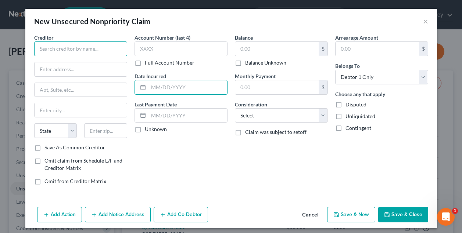
click at [105, 46] on input "text" at bounding box center [80, 48] width 93 height 15
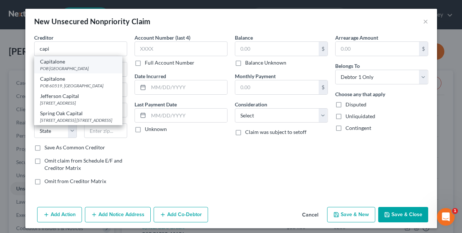
click at [95, 66] on div "POB 71083, Charlotte, NC 28272" at bounding box center [78, 68] width 76 height 6
type input "Capitalone"
type input "POB 71083"
type input "Charlotte"
select select "28"
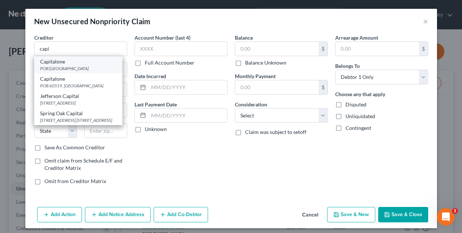
type input "28272"
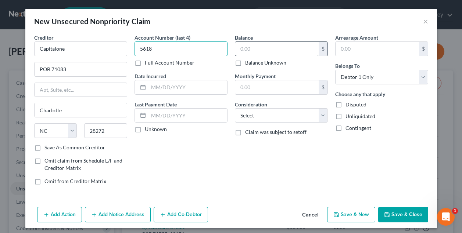
type input "5618"
click at [246, 46] on input "text" at bounding box center [276, 49] width 83 height 14
type input "1,070"
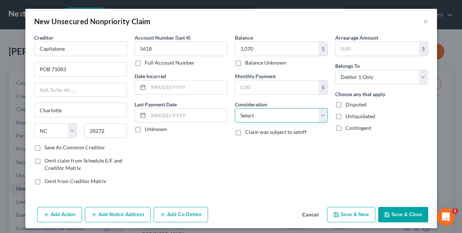
select select "2"
click at [354, 213] on button "Save & New" at bounding box center [351, 214] width 48 height 15
select select "0"
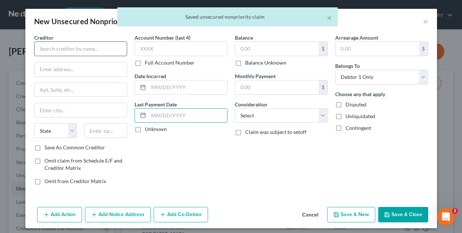
drag, startPoint x: 149, startPoint y: 112, endPoint x: 102, endPoint y: 46, distance: 81.0
click at [102, 46] on input "text" at bounding box center [80, 48] width 93 height 15
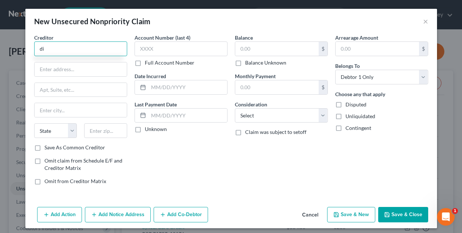
type input "d"
type input "Discover"
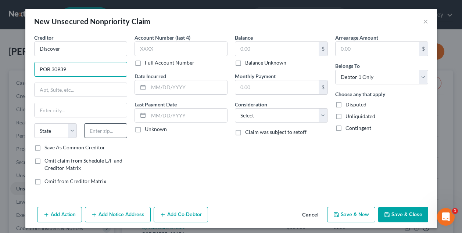
type input "POB 30939"
click at [194, 181] on div "Account Number (last 4) Full Account Number Date Incurred Last Payment Date Unk…" at bounding box center [181, 112] width 100 height 157
click at [104, 130] on input "841300939" at bounding box center [105, 130] width 43 height 15
type input "84130-0939"
click at [115, 140] on div "State AL AK AR AZ CA CO CT DE DC FL GA GU HI ID IL IN IA KS KY LA ME MD MA MI M…" at bounding box center [80, 133] width 100 height 21
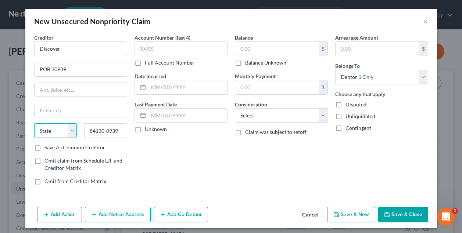
select select "46"
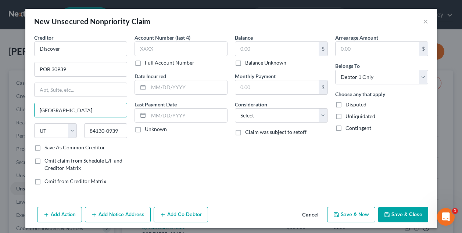
type input "Salt Lake"
click at [44, 149] on label "Save As Common Creditor" at bounding box center [74, 147] width 61 height 7
click at [47, 149] on input "Save As Common Creditor" at bounding box center [49, 146] width 5 height 5
checkbox input "true"
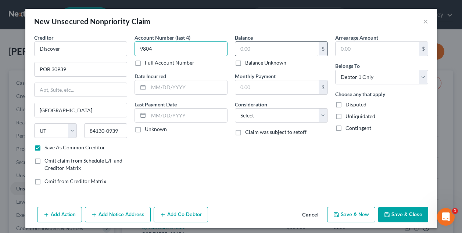
type input "9804"
click at [259, 47] on input "text" at bounding box center [276, 49] width 83 height 14
type input "2,653"
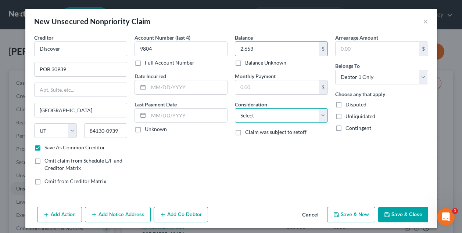
click at [267, 115] on select "Select Cable / Satellite Services Collection Agency Credit Card Debt Debt Couns…" at bounding box center [281, 115] width 93 height 15
select select "2"
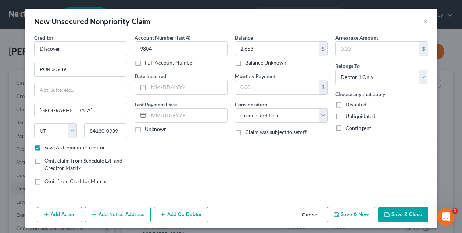
click at [350, 213] on button "Save & New" at bounding box center [351, 214] width 48 height 15
select select "0"
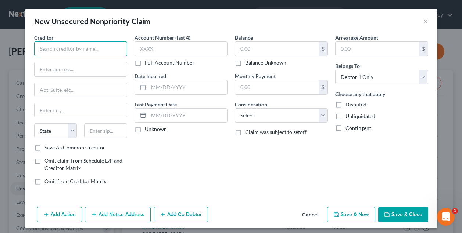
click at [91, 48] on input "text" at bounding box center [80, 48] width 93 height 15
type input "b"
type input "Best Egg"
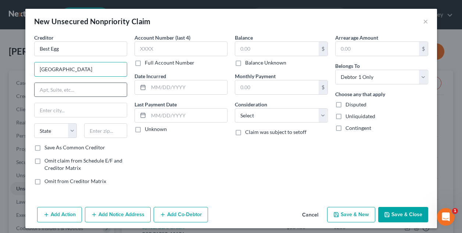
type input "1523 Concord Pike"
type input "Ste. 201"
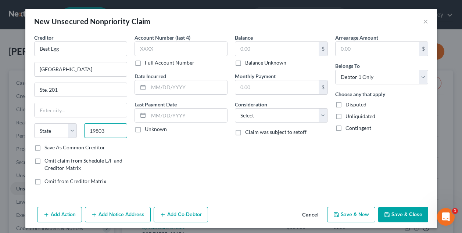
type input "19803"
click at [148, 147] on div "Account Number (last 4) Full Account Number Date Incurred Last Payment Date Unk…" at bounding box center [181, 112] width 100 height 157
type input "Wilmington"
select select "7"
click at [44, 147] on label "Save As Common Creditor" at bounding box center [74, 147] width 61 height 7
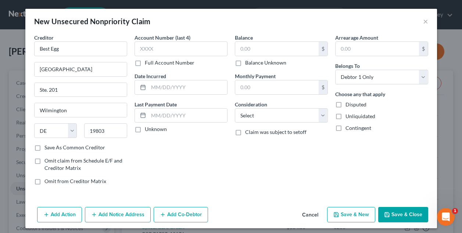
click at [47, 147] on input "Save As Common Creditor" at bounding box center [49, 146] width 5 height 5
checkbox input "true"
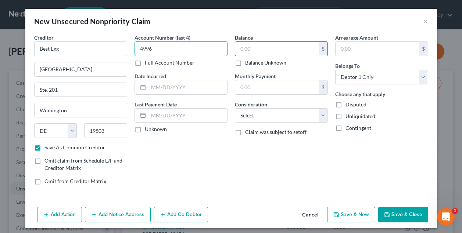
type input "4996"
click at [258, 49] on input "text" at bounding box center [276, 49] width 83 height 14
type input "385"
click at [355, 215] on button "Save & New" at bounding box center [351, 214] width 48 height 15
checkbox input "false"
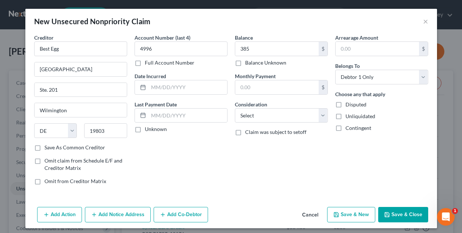
select select "0"
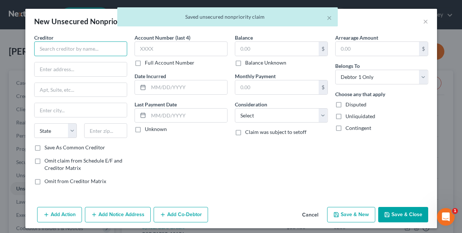
click at [77, 48] on input "text" at bounding box center [80, 48] width 93 height 15
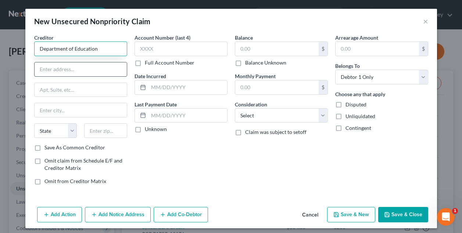
type input "Department of Education"
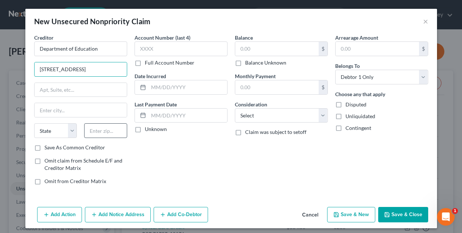
type input "121 S. 13th Street"
type input "68505"
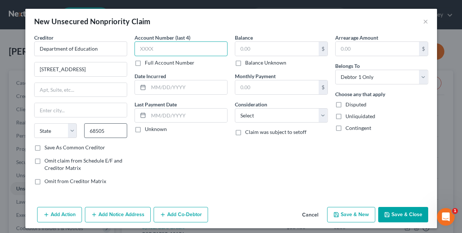
type input "Lincoln"
select select "30"
click at [146, 45] on input "text" at bounding box center [180, 48] width 93 height 15
type input "3339"
click at [68, 146] on label "Save As Common Creditor" at bounding box center [74, 147] width 61 height 7
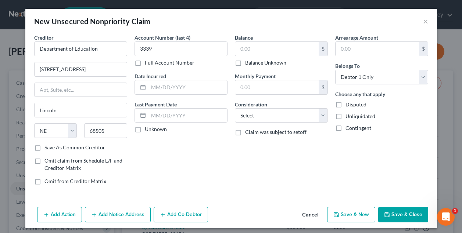
click at [52, 146] on input "Save As Common Creditor" at bounding box center [49, 146] width 5 height 5
checkbox input "true"
click at [285, 53] on input "text" at bounding box center [276, 49] width 83 height 14
click at [285, 53] on input "2,131" at bounding box center [276, 49] width 83 height 14
type input "2"
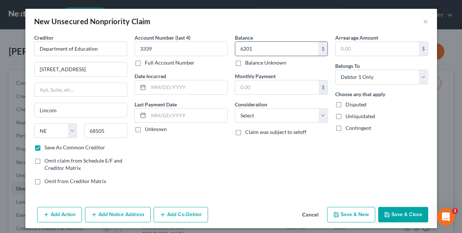
type input "6,201"
select select "17"
click at [362, 212] on button "Save & New" at bounding box center [351, 214] width 48 height 15
select select "0"
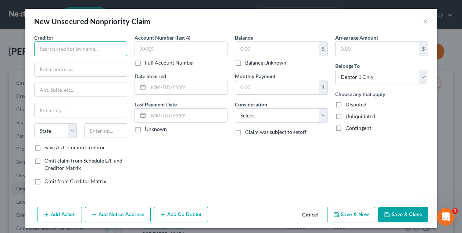
click at [106, 52] on input "text" at bounding box center [80, 48] width 93 height 15
type input "American Express"
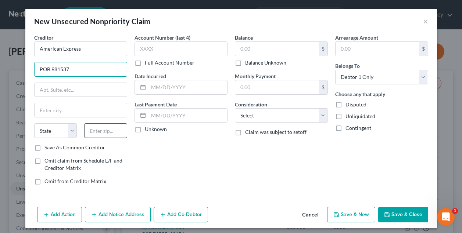
type input "POB 981537"
type input "79998"
click at [44, 145] on label "Save As Common Creditor" at bounding box center [74, 147] width 61 height 7
click at [47, 145] on input "Save As Common Creditor" at bounding box center [49, 146] width 5 height 5
checkbox input "true"
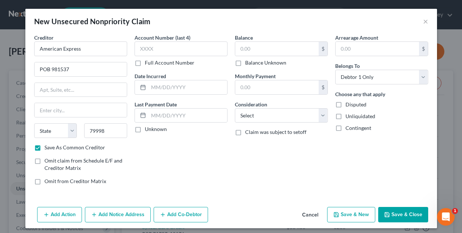
type input "El Paso"
select select "45"
click at [254, 49] on input "text" at bounding box center [276, 49] width 83 height 14
type input "1"
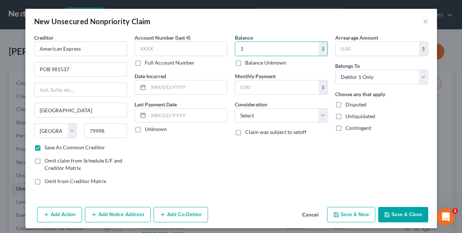
click at [397, 212] on button "Save & Close" at bounding box center [403, 214] width 50 height 15
checkbox input "false"
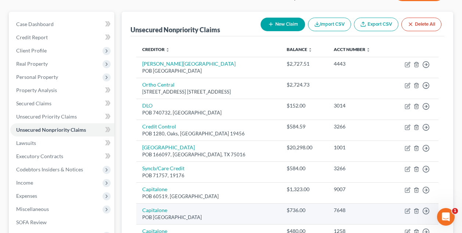
scroll to position [56, 0]
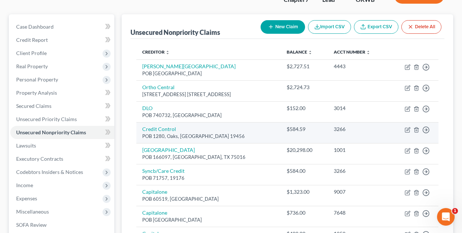
click at [281, 123] on td "Credit Control POB 1280, Oaks, PA 19456" at bounding box center [208, 132] width 144 height 21
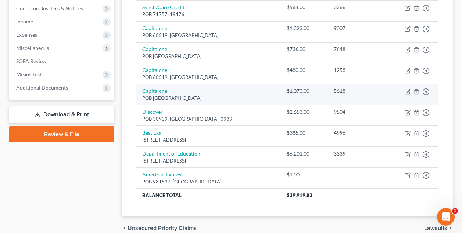
scroll to position [227, 0]
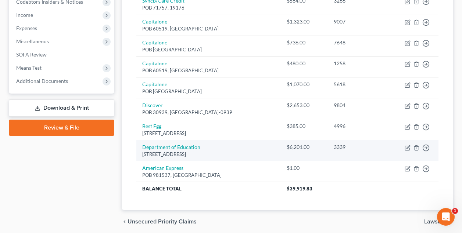
click at [261, 151] on div "121 S. 13th Street, Lincoln, NE 68505" at bounding box center [208, 154] width 133 height 7
click at [408, 147] on icon "button" at bounding box center [407, 148] width 6 height 6
select select "30"
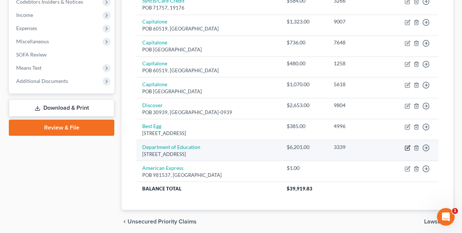
select select "17"
select select "0"
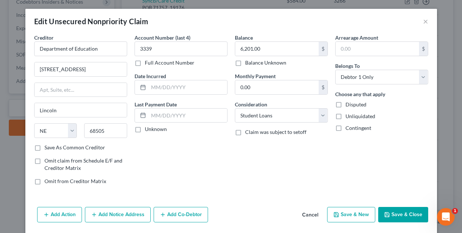
click at [44, 148] on label "Save As Common Creditor" at bounding box center [74, 147] width 61 height 7
click at [47, 148] on input "Save As Common Creditor" at bounding box center [49, 146] width 5 height 5
click at [395, 215] on button "Save & Close" at bounding box center [403, 214] width 50 height 15
checkbox input "false"
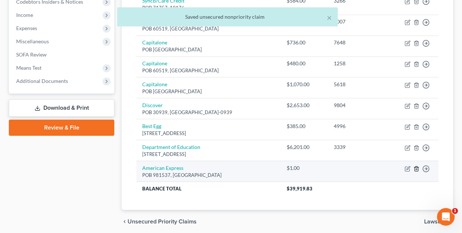
click at [417, 166] on icon "button" at bounding box center [415, 168] width 3 height 5
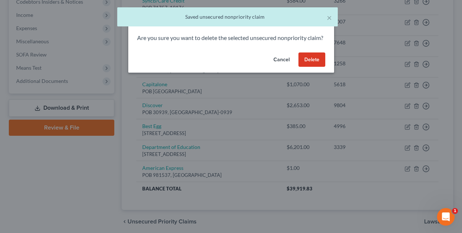
click at [312, 65] on button "Delete" at bounding box center [311, 60] width 27 height 15
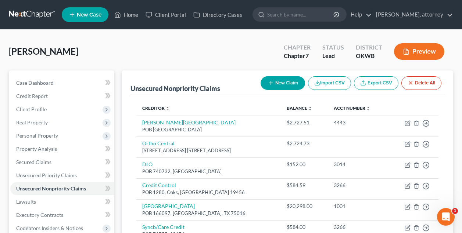
scroll to position [0, 0]
click at [283, 83] on button "New Claim" at bounding box center [282, 83] width 44 height 14
select select "0"
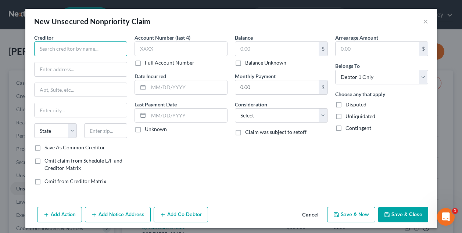
click at [105, 51] on input "text" at bounding box center [80, 48] width 93 height 15
type input "Communication FCU"
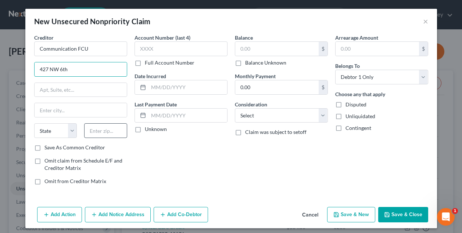
type input "427 NW 6th"
type input "73102"
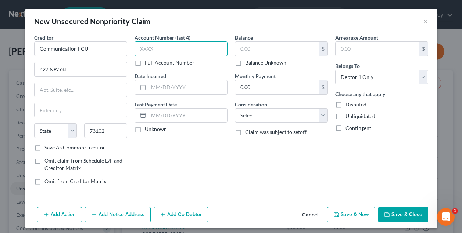
type input "[US_STATE][GEOGRAPHIC_DATA]"
select select "37"
type input "6150"
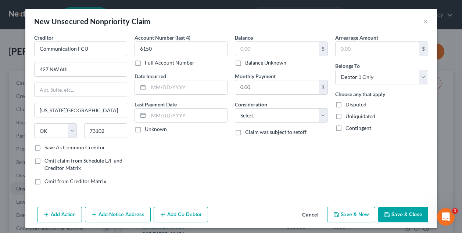
click at [45, 148] on label "Save As Common Creditor" at bounding box center [74, 147] width 61 height 7
click at [47, 148] on input "Save As Common Creditor" at bounding box center [49, 146] width 5 height 5
checkbox input "true"
click at [355, 214] on button "Save & New" at bounding box center [351, 214] width 48 height 15
select select "0"
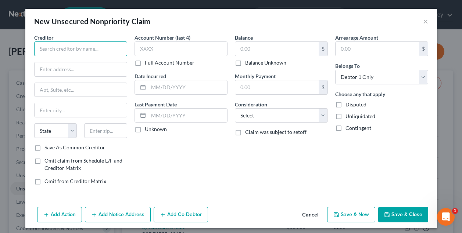
click at [98, 50] on input "text" at bounding box center [80, 48] width 93 height 15
type input "Tinker FCU"
type input "P"
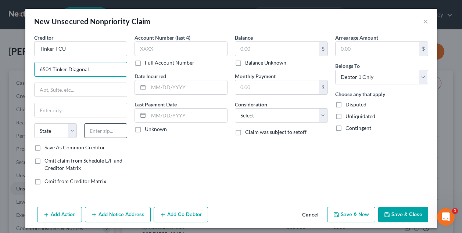
type input "6501 Tinker Diagonal"
type input "73110"
click at [44, 149] on label "Save As Common Creditor" at bounding box center [74, 147] width 61 height 7
click at [47, 149] on input "Save As Common Creditor" at bounding box center [49, 146] width 5 height 5
checkbox input "true"
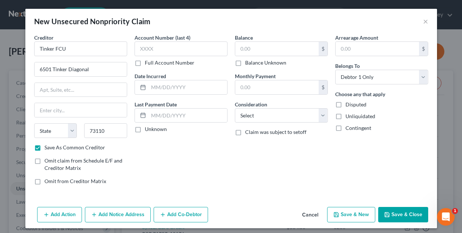
type input "Midwest City"
select select "37"
click at [254, 44] on input "text" at bounding box center [276, 49] width 83 height 14
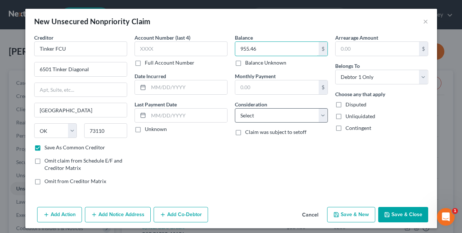
type input "955.46"
select select "10"
click at [397, 213] on button "Save & Close" at bounding box center [403, 214] width 50 height 15
checkbox input "false"
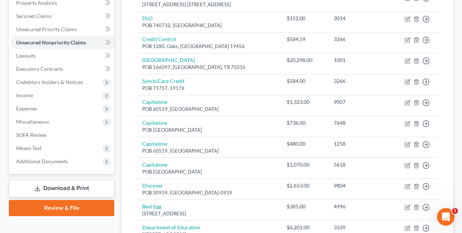
scroll to position [142, 0]
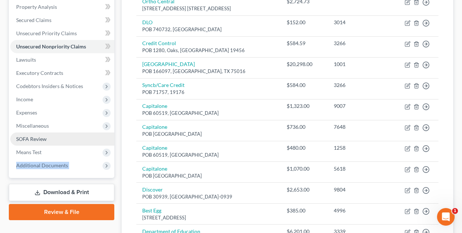
drag, startPoint x: 123, startPoint y: 158, endPoint x: 86, endPoint y: 144, distance: 39.8
click at [89, 147] on div "Petition Navigation Case Dashboard Payments Invoices Payments Payments Credit R…" at bounding box center [230, 133] width 451 height 411
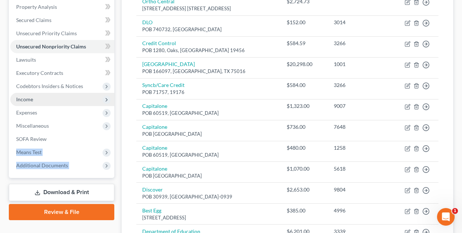
click at [28, 97] on span "Income" at bounding box center [24, 99] width 17 height 6
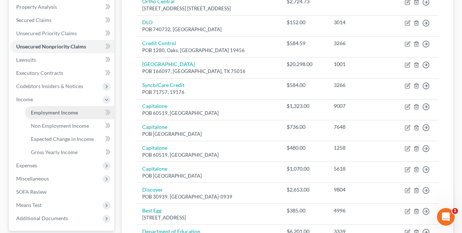
click at [64, 113] on span "Employment Income" at bounding box center [54, 112] width 47 height 6
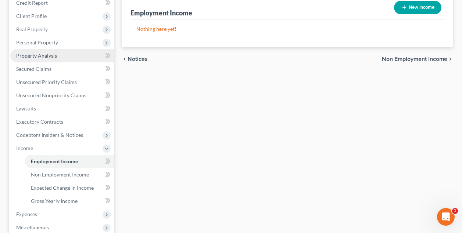
scroll to position [94, 0]
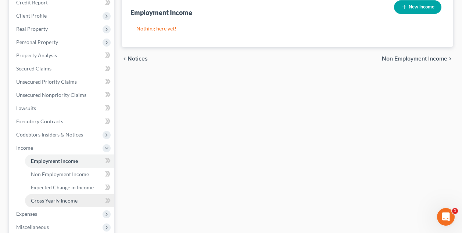
click at [64, 199] on span "Gross Yearly Income" at bounding box center [54, 201] width 47 height 6
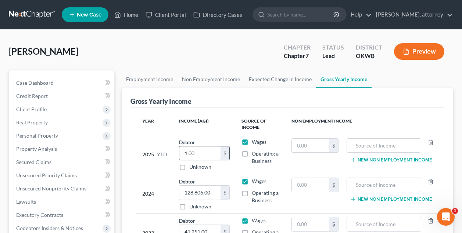
click at [202, 150] on input "1.00" at bounding box center [199, 154] width 41 height 14
type input "1"
click at [220, 122] on th "Income (AGI)" at bounding box center [204, 124] width 62 height 21
click at [156, 82] on link "Employment Income" at bounding box center [150, 80] width 56 height 18
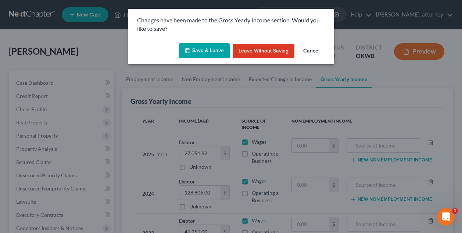
click at [199, 50] on button "Save & Leave" at bounding box center [204, 50] width 51 height 15
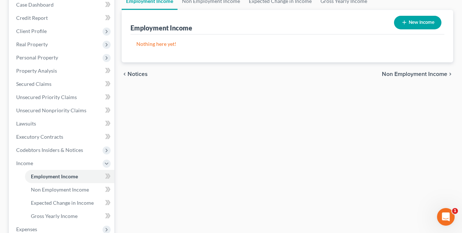
scroll to position [108, 0]
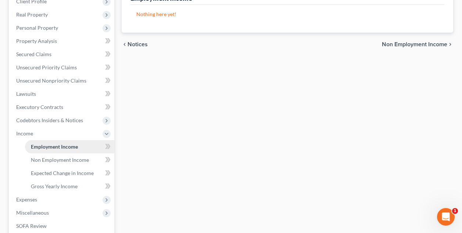
click at [70, 146] on span "Employment Income" at bounding box center [54, 147] width 47 height 6
click at [69, 148] on span "Employment Income" at bounding box center [54, 147] width 47 height 6
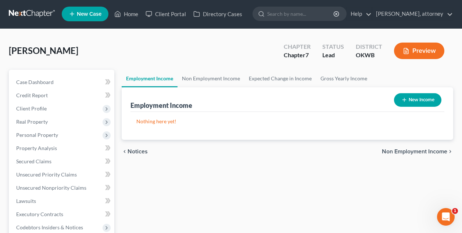
scroll to position [0, 0]
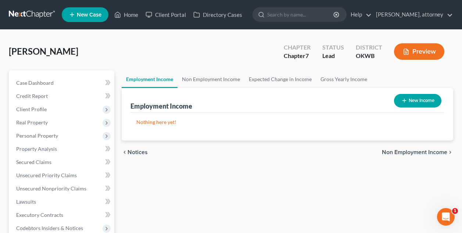
click at [413, 103] on button "New Income" at bounding box center [417, 101] width 47 height 14
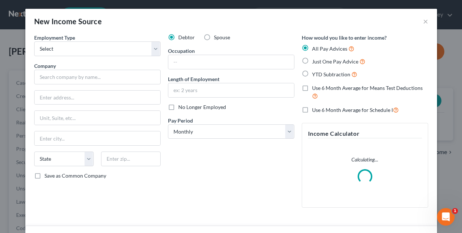
scroll to position [0, 0]
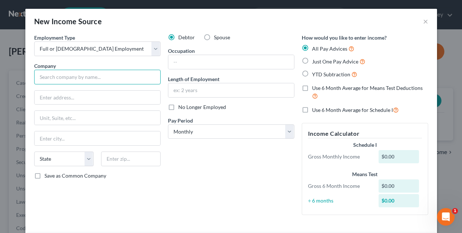
click at [84, 77] on input "text" at bounding box center [97, 77] width 126 height 15
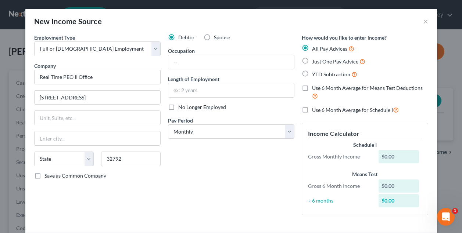
click at [152, 170] on div "State AL AK AR AZ CA CO CT DE DC FL GA GU HI ID IL IN IA KS KY LA ME MD MA MI M…" at bounding box center [97, 162] width 134 height 21
click at [243, 187] on div "Debtor Spouse Occupation Length of Employment No Longer Employed Pay Period * S…" at bounding box center [231, 127] width 134 height 187
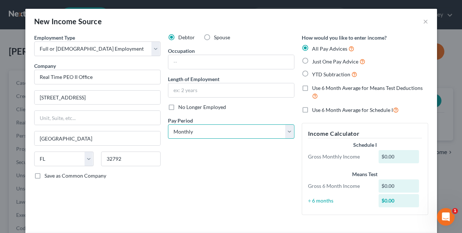
click at [230, 133] on select "Select Monthly Twice Monthly Every Other Week Weekly" at bounding box center [231, 131] width 126 height 15
click at [218, 167] on div "Debtor Spouse Occupation Length of Employment No Longer Employed Pay Period * S…" at bounding box center [231, 127] width 134 height 187
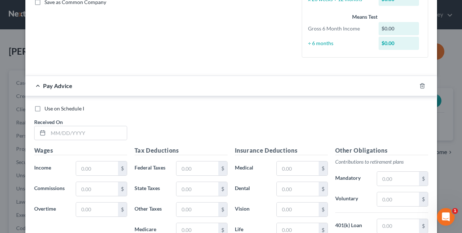
scroll to position [180, 0]
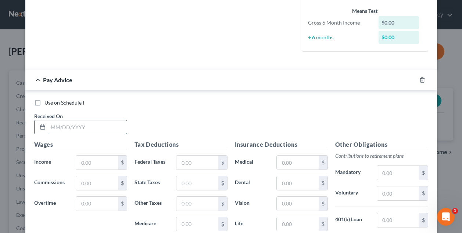
click at [112, 127] on input "text" at bounding box center [87, 127] width 79 height 14
click at [103, 156] on input "text" at bounding box center [96, 163] width 41 height 14
click at [98, 162] on input "text" at bounding box center [96, 163] width 41 height 14
click at [58, 123] on input "09052025" at bounding box center [87, 127] width 79 height 14
click at [64, 125] on input "09/052025" at bounding box center [87, 127] width 79 height 14
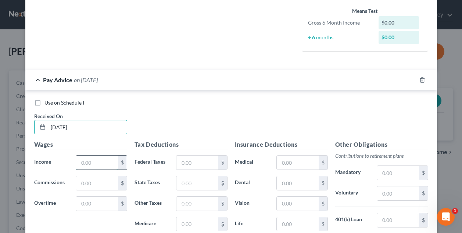
click at [86, 160] on input "text" at bounding box center [96, 163] width 41 height 14
click at [195, 163] on input "text" at bounding box center [196, 163] width 41 height 14
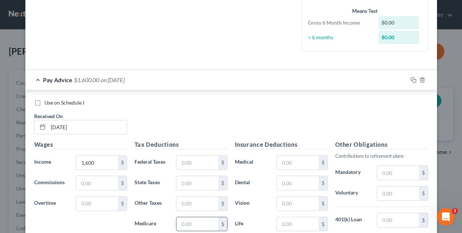
click at [190, 223] on input "text" at bounding box center [196, 224] width 41 height 14
click at [206, 167] on input "text" at bounding box center [196, 163] width 41 height 14
click at [229, 133] on div "Use on Schedule I Received On * 09/05/2025" at bounding box center [230, 119] width 401 height 41
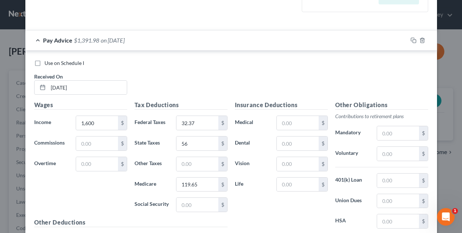
scroll to position [224, 0]
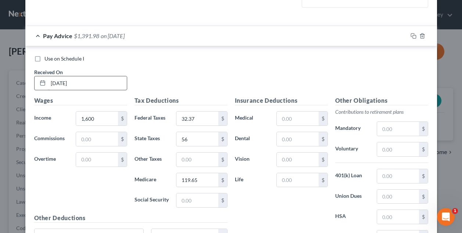
drag, startPoint x: 179, startPoint y: 75, endPoint x: 120, endPoint y: 75, distance: 58.8
click at [167, 75] on div "Use on Schedule I Received On * 09/05/2025" at bounding box center [230, 75] width 401 height 41
click at [44, 58] on label "Use on Schedule I" at bounding box center [64, 58] width 40 height 7
click at [47, 58] on input "Use on Schedule I" at bounding box center [49, 57] width 5 height 5
click at [200, 74] on div "Use on Schedule I Received On * 09/05/2025" at bounding box center [230, 75] width 401 height 41
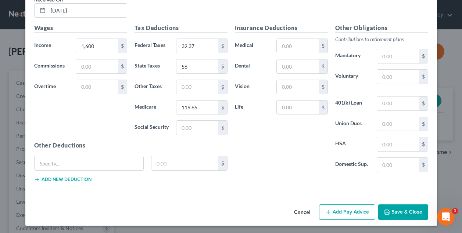
scroll to position [296, 0]
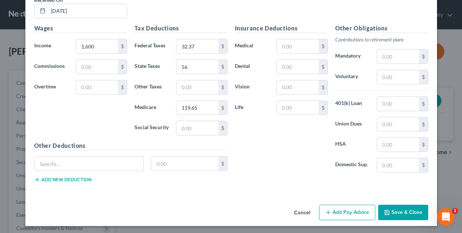
click at [351, 212] on button "Add Pay Advice" at bounding box center [347, 212] width 56 height 15
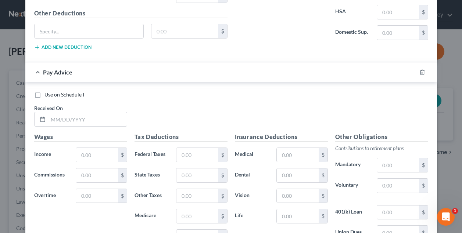
scroll to position [429, 0]
click at [78, 119] on input "text" at bounding box center [87, 119] width 79 height 14
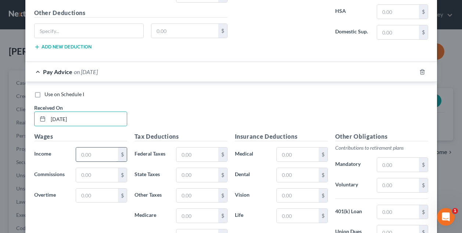
click at [93, 151] on input "text" at bounding box center [96, 155] width 41 height 14
click at [193, 156] on input "text" at bounding box center [196, 155] width 41 height 14
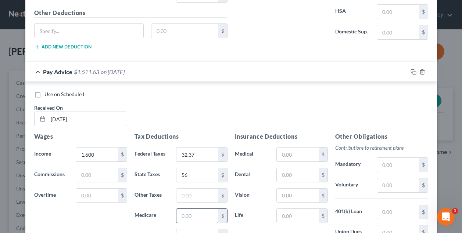
click at [199, 213] on input "text" at bounding box center [196, 216] width 41 height 14
click at [229, 113] on div "Use on Schedule I Received On * 08/22/2025" at bounding box center [230, 111] width 401 height 41
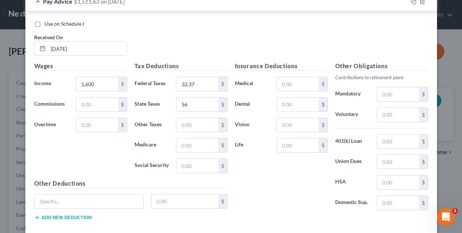
scroll to position [507, 0]
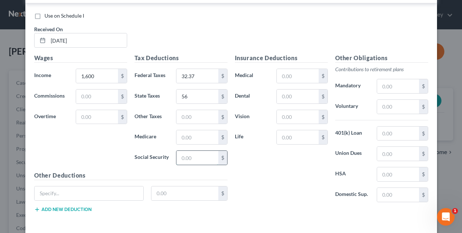
click at [200, 155] on input "text" at bounding box center [196, 158] width 41 height 14
click at [246, 171] on div "Insurance Deductions Medical $ Dental $ Vision $ Life $" at bounding box center [281, 131] width 100 height 155
click at [250, 24] on div "Use on Schedule I Received On * 08/22/2025" at bounding box center [230, 32] width 401 height 41
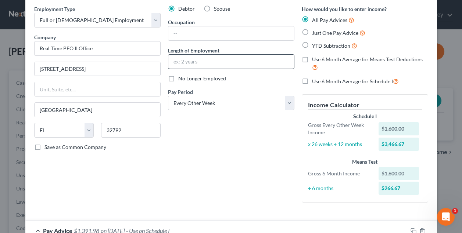
scroll to position [27, 0]
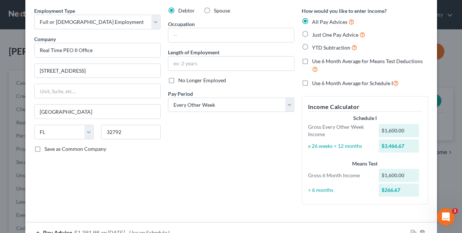
click at [312, 34] on label "Just One Pay Advice" at bounding box center [338, 34] width 53 height 8
click at [315, 34] on input "Just One Pay Advice" at bounding box center [317, 32] width 5 height 5
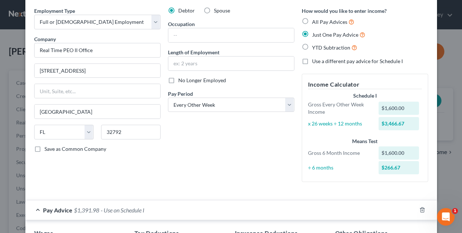
click at [264, 146] on div "Debtor Spouse Occupation Length of Employment No Longer Employed Pay Period * S…" at bounding box center [231, 97] width 134 height 181
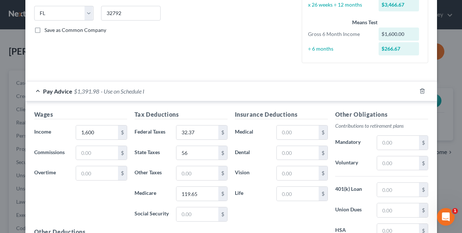
scroll to position [149, 0]
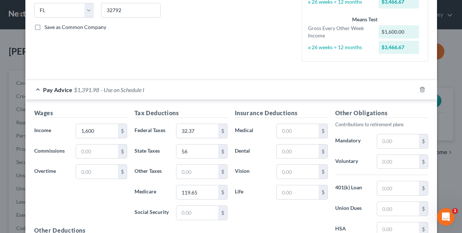
click at [171, 89] on div "Pay Advice $1,391.98 - Use on Schedule I" at bounding box center [220, 89] width 391 height 19
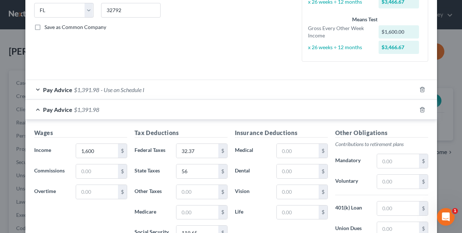
click at [119, 91] on span "- Use on Schedule I" at bounding box center [123, 89] width 44 height 7
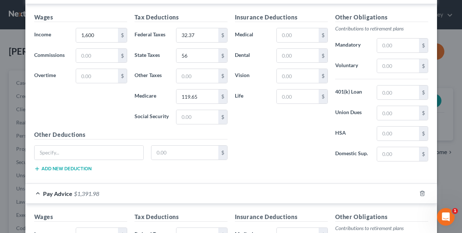
scroll to position [256, 0]
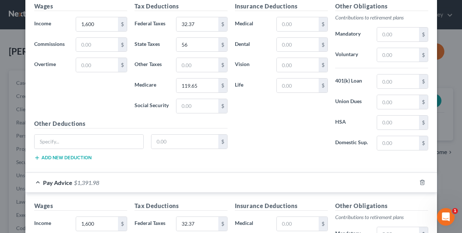
click at [110, 100] on div "Wages Income * 1,600 $ Commissions $ Overtime $" at bounding box center [80, 61] width 100 height 118
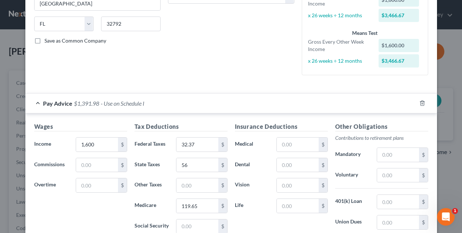
scroll to position [124, 0]
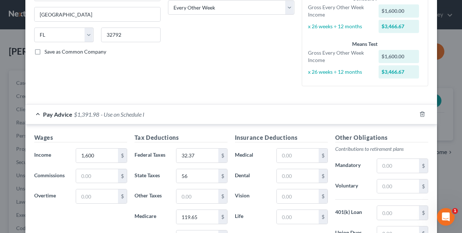
click at [134, 115] on span "- Use on Schedule I" at bounding box center [123, 114] width 44 height 7
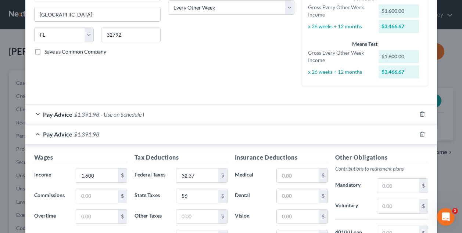
click at [133, 115] on span "- Use on Schedule I" at bounding box center [123, 114] width 44 height 7
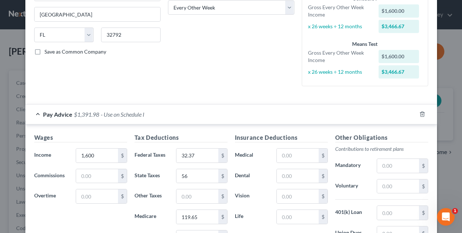
click at [159, 75] on div "Employment Type * Select Full or Part Time Employment Self Employment Company *…" at bounding box center [97, 1] width 134 height 182
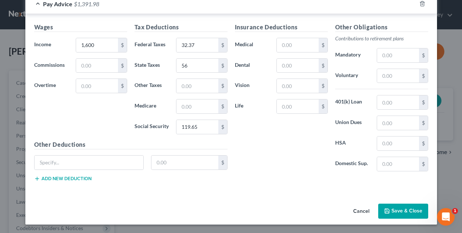
scroll to position [434, 0]
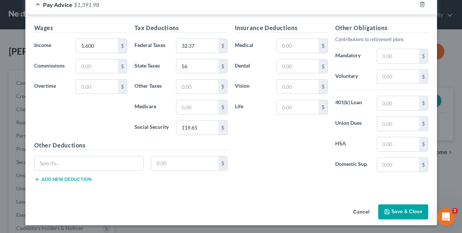
click at [397, 209] on button "Save & Close" at bounding box center [403, 212] width 50 height 15
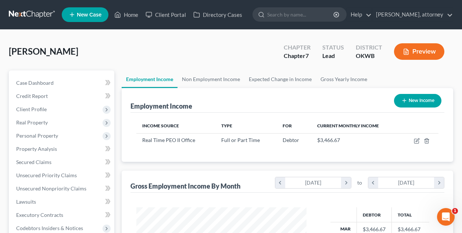
scroll to position [131, 184]
click at [260, 55] on div "McDonald, Minerva Upgraded Chapter Chapter 7 Status Lead District OKWB Preview" at bounding box center [231, 55] width 444 height 32
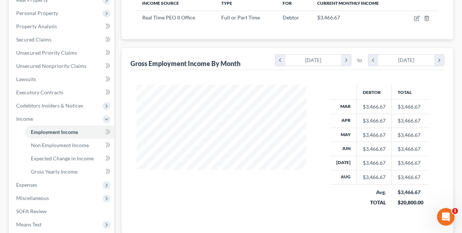
scroll to position [124, 0]
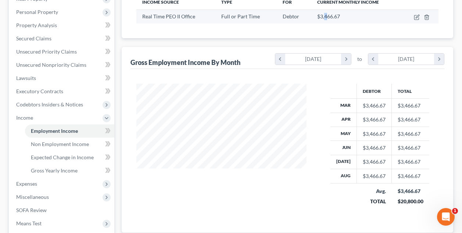
drag, startPoint x: 323, startPoint y: 14, endPoint x: 357, endPoint y: 14, distance: 34.5
click at [330, 14] on span "$3,466.67" at bounding box center [328, 16] width 23 height 6
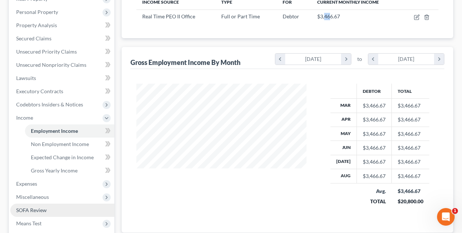
click at [37, 210] on span "SOFA Review" at bounding box center [31, 210] width 30 height 6
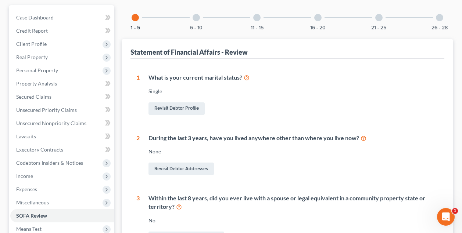
scroll to position [63, 0]
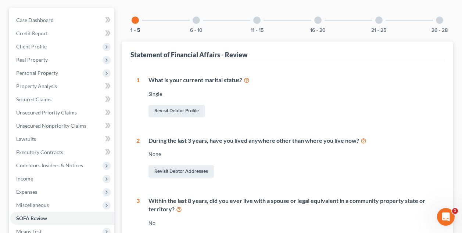
click at [196, 22] on div at bounding box center [195, 20] width 7 height 7
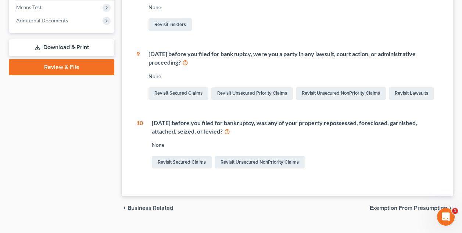
scroll to position [289, 0]
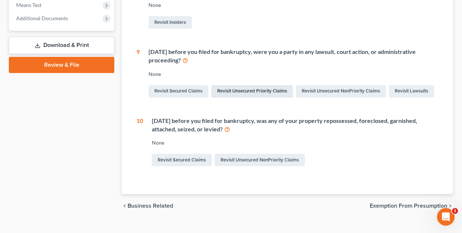
click at [222, 91] on link "Revisit Unsecured Priority Claims" at bounding box center [252, 91] width 82 height 12
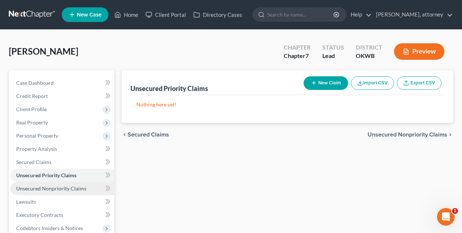
click at [57, 189] on span "Unsecured Nonpriority Claims" at bounding box center [51, 188] width 70 height 6
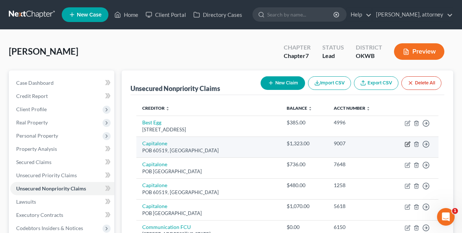
click at [407, 144] on icon "button" at bounding box center [407, 144] width 6 height 6
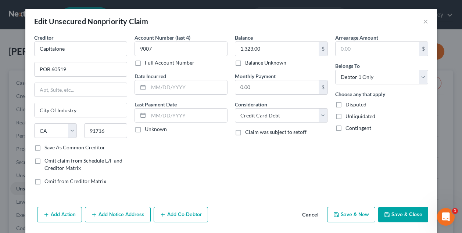
click at [64, 214] on button "Add Action" at bounding box center [59, 214] width 45 height 15
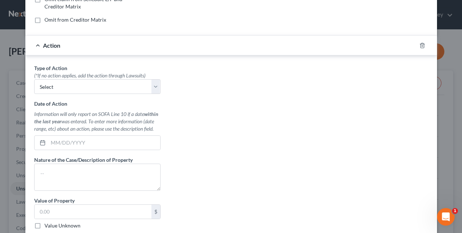
scroll to position [154, 0]
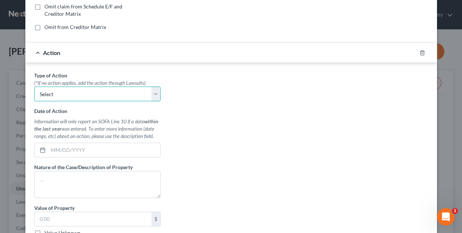
click at [96, 97] on select "Select Repossession Garnishment Foreclosure Personal Injury Attached, Seized, O…" at bounding box center [97, 94] width 126 height 15
click at [422, 51] on polyline "button" at bounding box center [422, 51] width 4 height 0
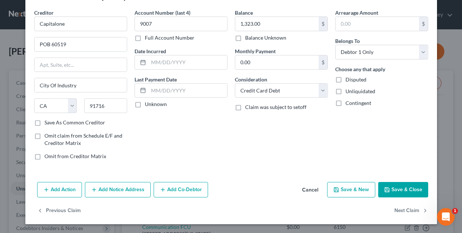
scroll to position [25, 0]
click at [116, 189] on button "Add Notice Address" at bounding box center [118, 189] width 66 height 15
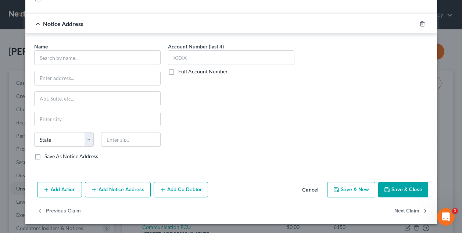
scroll to position [183, 0]
click at [422, 22] on polyline "button" at bounding box center [422, 22] width 4 height 0
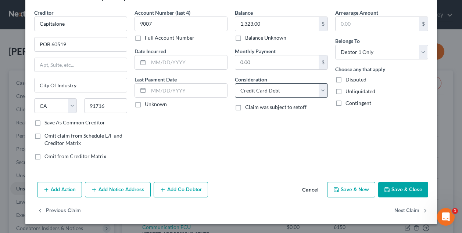
scroll to position [25, 0]
click at [66, 188] on button "Add Action" at bounding box center [59, 189] width 45 height 15
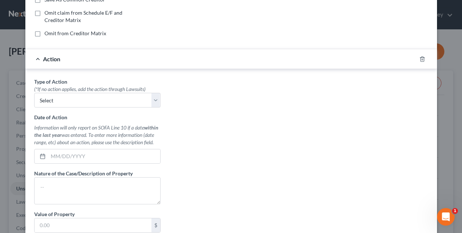
scroll to position [167, 0]
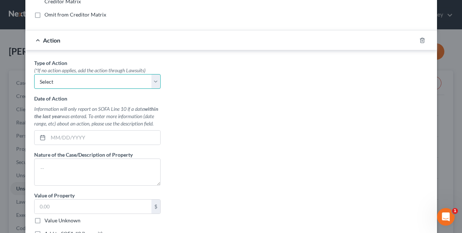
click at [109, 81] on select "Select Repossession Garnishment Foreclosure Personal Injury Attached, Seized, O…" at bounding box center [97, 81] width 126 height 15
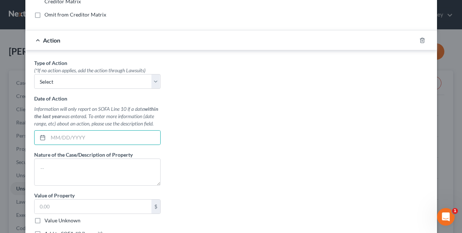
click at [246, 112] on div "Type of Action * (*If no action applies, add the action through Lawsuits) Selec…" at bounding box center [230, 151] width 401 height 184
click at [245, 112] on div "Type of Action * (*If no action applies, add the action through Lawsuits) Selec…" at bounding box center [230, 151] width 401 height 184
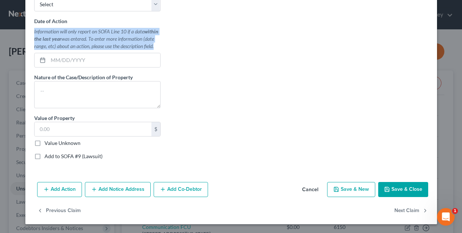
scroll to position [244, 0]
click at [311, 192] on button "Cancel" at bounding box center [310, 190] width 28 height 15
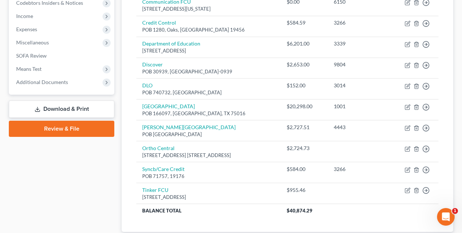
scroll to position [231, 0]
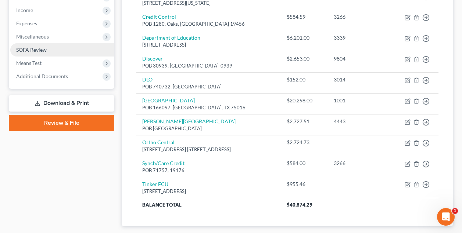
click at [43, 51] on span "SOFA Review" at bounding box center [31, 50] width 30 height 6
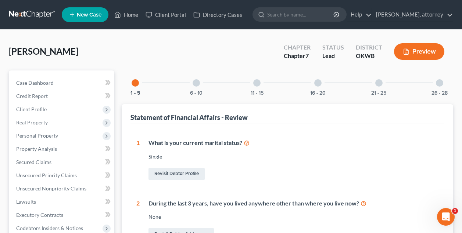
click at [259, 89] on div "11 - 15" at bounding box center [256, 83] width 25 height 25
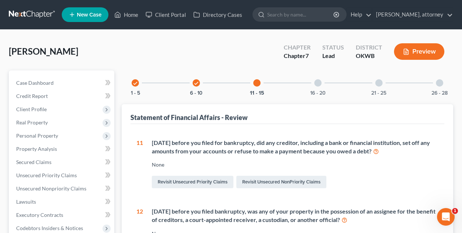
click at [196, 79] on div "check" at bounding box center [195, 82] width 7 height 7
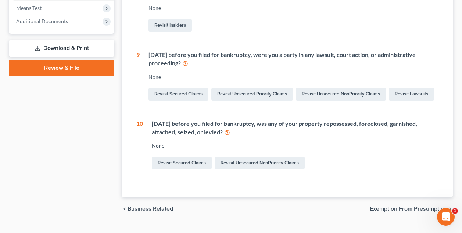
scroll to position [313, 0]
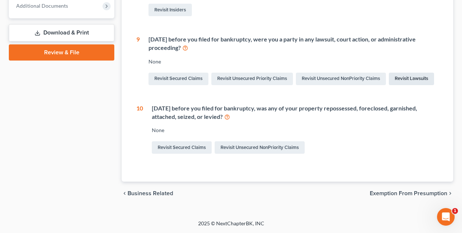
click at [388, 82] on link "Revisit Lawsuits" at bounding box center [410, 79] width 45 height 12
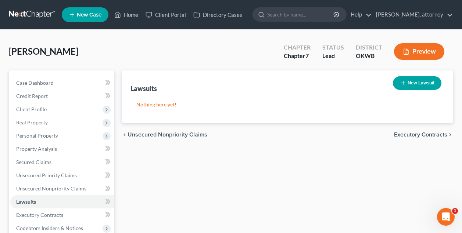
click at [420, 84] on button "New Lawsuit" at bounding box center [417, 83] width 48 height 14
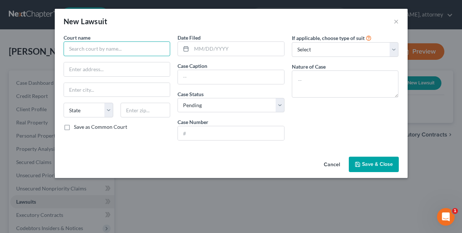
click at [109, 51] on input "text" at bounding box center [117, 48] width 107 height 15
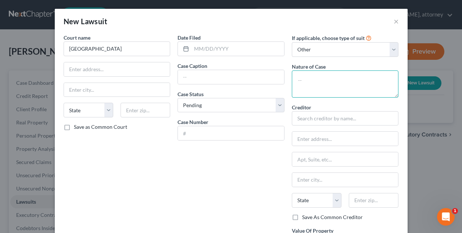
click at [319, 87] on textarea at bounding box center [345, 84] width 107 height 27
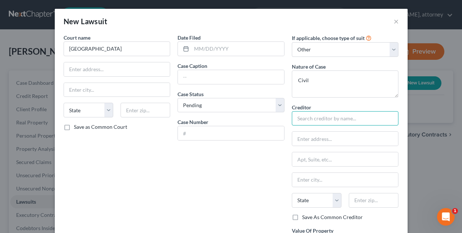
click at [335, 113] on input "text" at bounding box center [345, 118] width 107 height 15
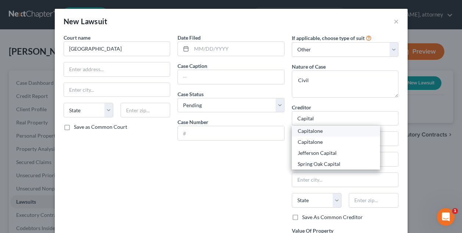
click at [326, 133] on div "Capitalone" at bounding box center [335, 130] width 76 height 7
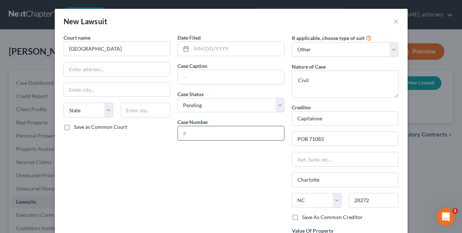
click at [209, 134] on input "text" at bounding box center [231, 133] width 106 height 14
click at [191, 82] on input "text" at bounding box center [231, 77] width 106 height 14
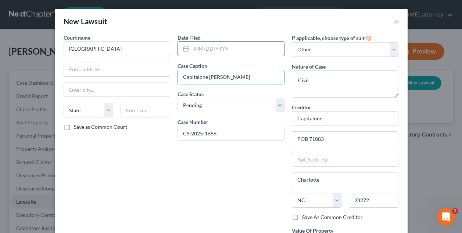
click at [209, 51] on input "text" at bounding box center [237, 49] width 93 height 14
click at [189, 156] on div "Date Filed 06/05/2025 Case Caption Capitalone v. McDonald Case Status * Select …" at bounding box center [231, 149] width 114 height 231
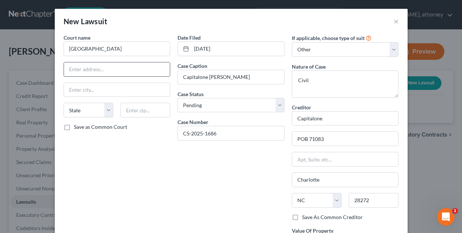
click at [123, 72] on input "text" at bounding box center [117, 69] width 106 height 14
click at [74, 128] on label "Save as Common Court" at bounding box center [100, 126] width 53 height 7
click at [77, 128] on input "Save as Common Court" at bounding box center [79, 125] width 5 height 5
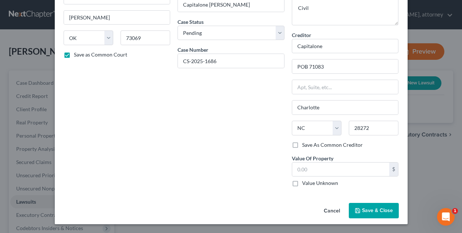
scroll to position [72, 0]
click at [380, 209] on span "Save & Close" at bounding box center [377, 211] width 31 height 6
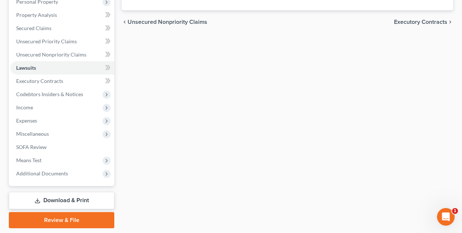
scroll to position [148, 0]
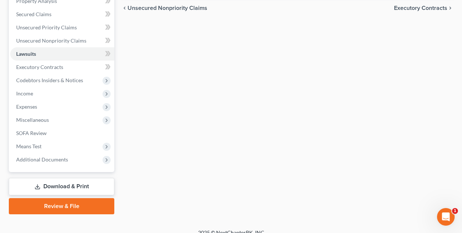
drag, startPoint x: 209, startPoint y: 185, endPoint x: 205, endPoint y: 185, distance: 4.4
click at [205, 185] on div "Lawsuits New Lawsuit Court Name Date Filed Status Creditor Name Case No Clevela…" at bounding box center [287, 69] width 339 height 292
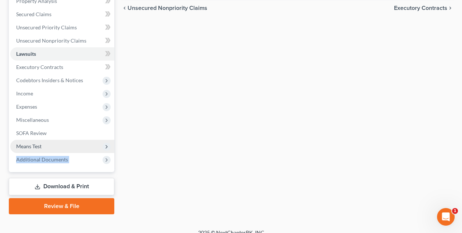
drag, startPoint x: 133, startPoint y: 160, endPoint x: 88, endPoint y: 153, distance: 45.8
click at [98, 157] on div "Petition Navigation Case Dashboard Payments Invoices Payments Payments Credit R…" at bounding box center [230, 69] width 451 height 292
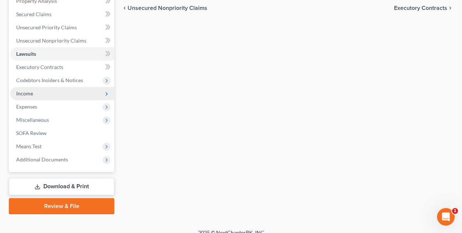
click at [30, 94] on span "Income" at bounding box center [24, 93] width 17 height 6
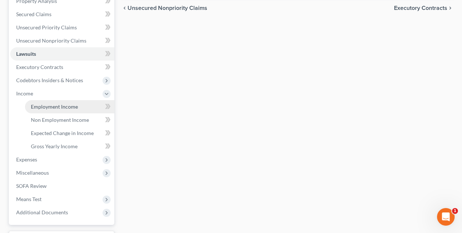
click at [50, 104] on span "Employment Income" at bounding box center [54, 107] width 47 height 6
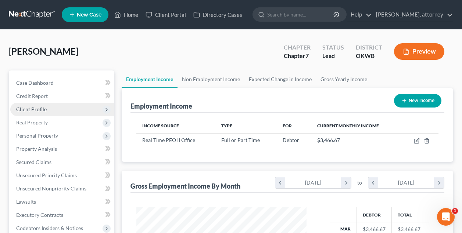
scroll to position [131, 184]
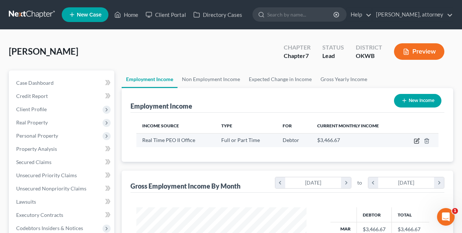
click at [417, 141] on icon "button" at bounding box center [416, 141] width 6 height 6
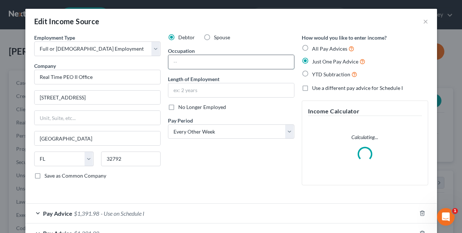
click at [225, 64] on input "text" at bounding box center [231, 62] width 126 height 14
click at [227, 85] on input "text" at bounding box center [231, 90] width 126 height 14
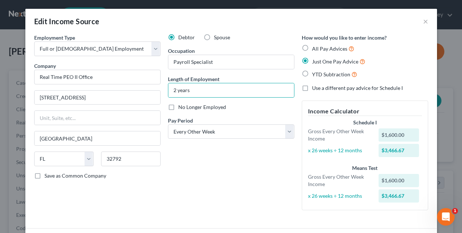
click at [198, 150] on div "Debtor Spouse Occupation Payroll Specialist Length of Employment 2 years No Lon…" at bounding box center [231, 125] width 134 height 182
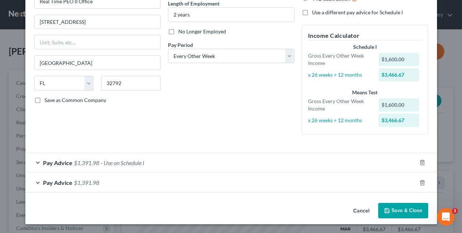
scroll to position [75, 0]
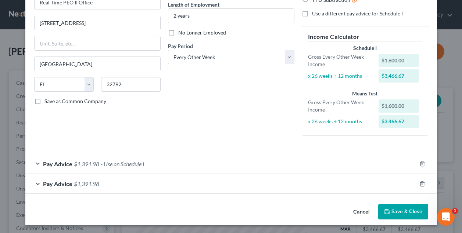
click at [403, 209] on button "Save & Close" at bounding box center [403, 211] width 50 height 15
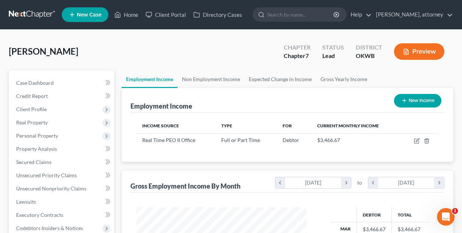
drag, startPoint x: 246, startPoint y: 176, endPoint x: 224, endPoint y: 176, distance: 22.0
click at [224, 176] on div "Gross Employment Income By Month chevron_left March 2025 chevron_right to chevr…" at bounding box center [287, 182] width 314 height 22
click at [40, 108] on span "Client Profile" at bounding box center [31, 109] width 30 height 6
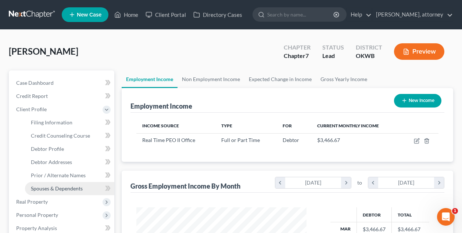
click at [58, 191] on span "Spouses & Dependents" at bounding box center [57, 188] width 52 height 6
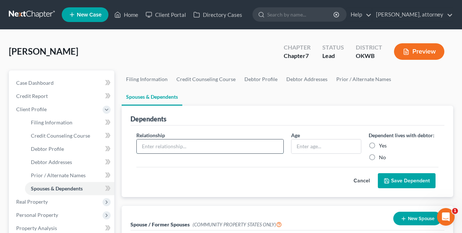
click at [254, 140] on input "text" at bounding box center [210, 147] width 147 height 14
click at [311, 140] on input "text" at bounding box center [325, 147] width 69 height 14
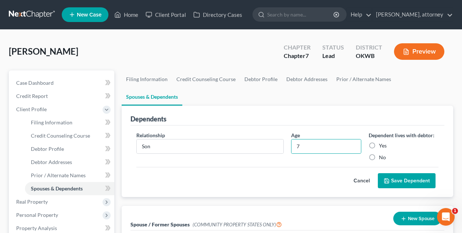
click at [379, 142] on label "Yes" at bounding box center [383, 145] width 8 height 7
click at [382, 142] on input "Yes" at bounding box center [384, 144] width 5 height 5
click at [393, 173] on button "Save Dependent" at bounding box center [406, 180] width 58 height 15
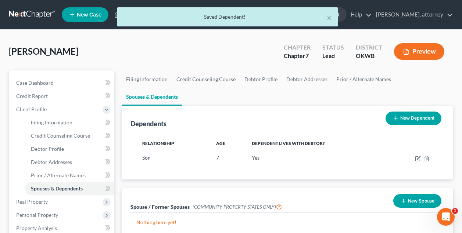
click at [406, 112] on button "New Dependent" at bounding box center [413, 119] width 56 height 14
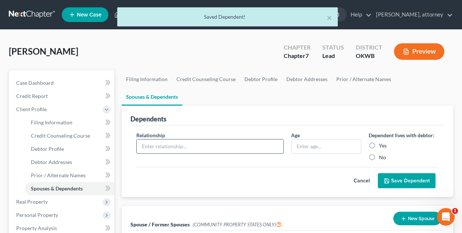
click at [153, 140] on input "text" at bounding box center [210, 147] width 147 height 14
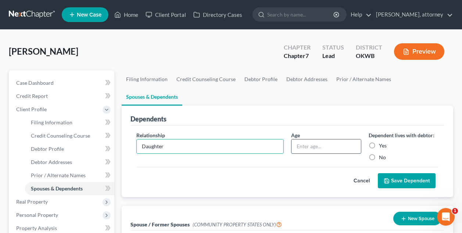
click at [301, 140] on input "text" at bounding box center [325, 147] width 69 height 14
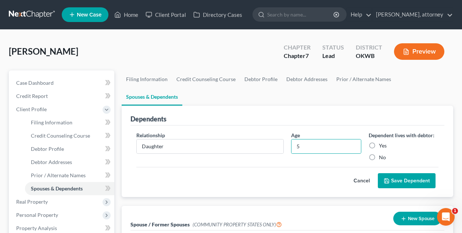
click at [379, 142] on label "Yes" at bounding box center [383, 145] width 8 height 7
click at [382, 142] on input "Yes" at bounding box center [384, 144] width 5 height 5
click at [395, 173] on button "Save Dependent" at bounding box center [406, 180] width 58 height 15
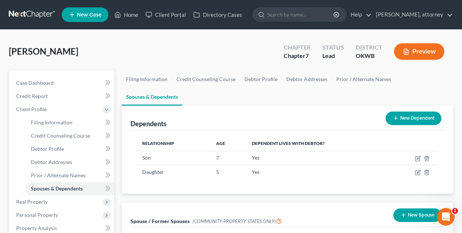
click at [249, 53] on div "McDonald, Minerva Upgraded Chapter Chapter 7 Status Lead District OKWB Preview" at bounding box center [231, 55] width 444 height 32
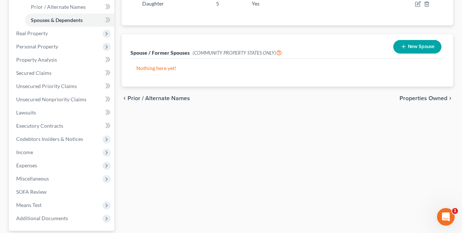
scroll to position [180, 0]
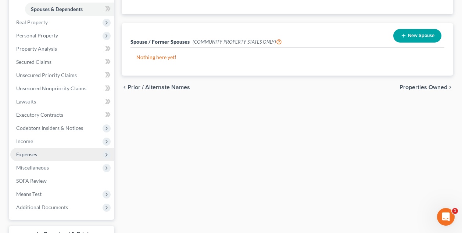
click at [33, 155] on span "Expenses" at bounding box center [26, 154] width 21 height 6
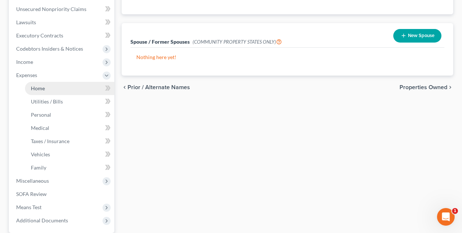
click at [43, 87] on span "Home" at bounding box center [38, 88] width 14 height 6
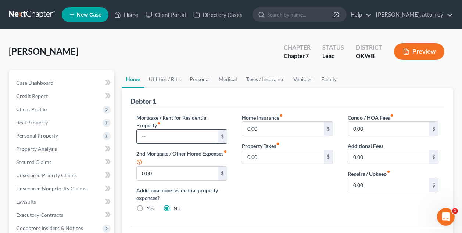
click at [169, 138] on input "text" at bounding box center [177, 137] width 81 height 14
click at [362, 187] on input "0.00" at bounding box center [388, 185] width 81 height 14
click at [202, 81] on link "Personal" at bounding box center [199, 80] width 29 height 18
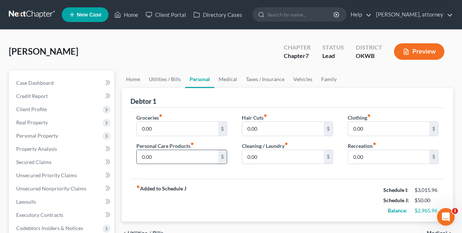
click at [171, 159] on input "0.00" at bounding box center [177, 157] width 81 height 14
click at [179, 123] on input "0.00" at bounding box center [177, 129] width 81 height 14
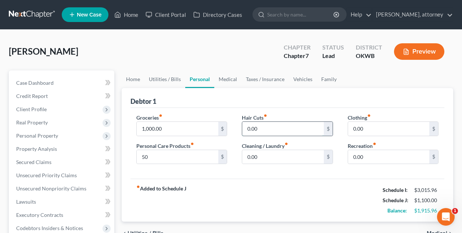
click at [259, 134] on input "0.00" at bounding box center [282, 129] width 81 height 14
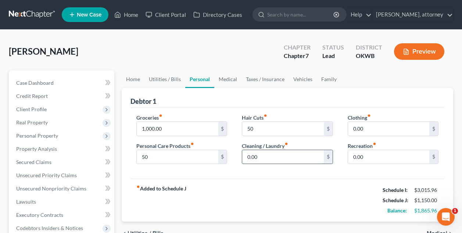
click at [266, 152] on input "0.00" at bounding box center [282, 157] width 81 height 14
click at [350, 128] on input "0.00" at bounding box center [388, 129] width 81 height 14
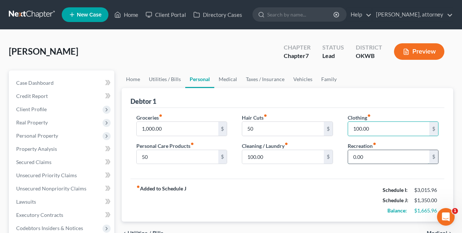
click at [352, 155] on input "0.00" at bounding box center [388, 157] width 81 height 14
click at [233, 79] on link "Medical" at bounding box center [227, 80] width 27 height 18
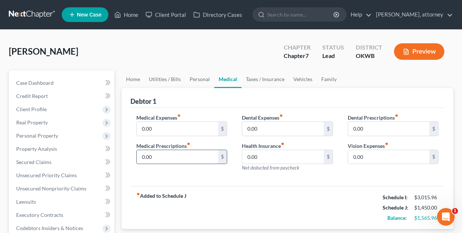
click at [182, 157] on input "0.00" at bounding box center [177, 157] width 81 height 14
click at [299, 78] on link "Vehicles" at bounding box center [303, 80] width 28 height 18
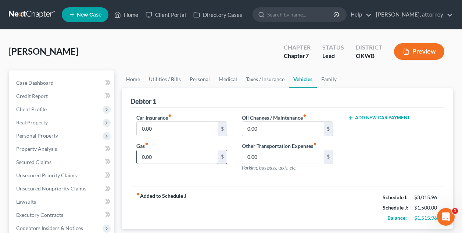
click at [178, 156] on input "0.00" at bounding box center [177, 157] width 81 height 14
click at [346, 151] on div "Add New Car Payment" at bounding box center [392, 146] width 105 height 64
click at [328, 84] on link "Family" at bounding box center [329, 80] width 24 height 18
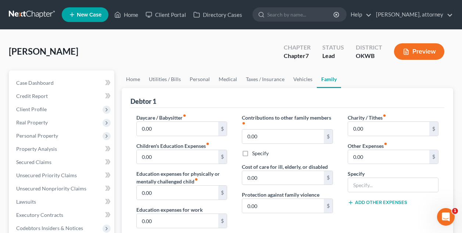
click at [278, 95] on div "Debtor 1" at bounding box center [287, 98] width 314 height 20
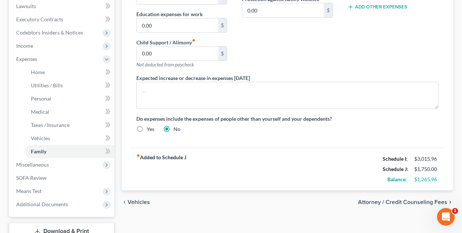
scroll to position [197, 0]
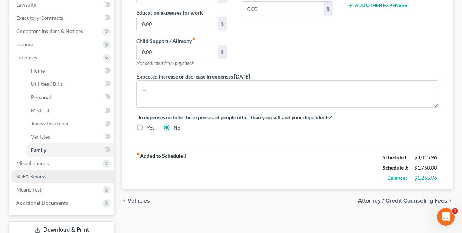
click at [34, 179] on span "SOFA Review" at bounding box center [31, 176] width 30 height 6
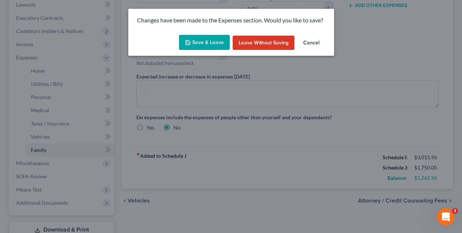
click at [215, 43] on button "Save & Leave" at bounding box center [204, 42] width 51 height 15
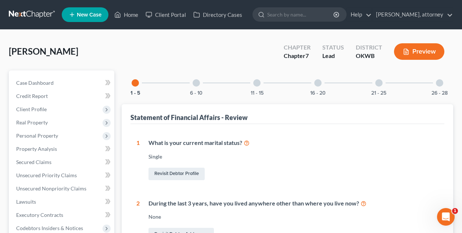
click at [317, 84] on div at bounding box center [317, 82] width 7 height 7
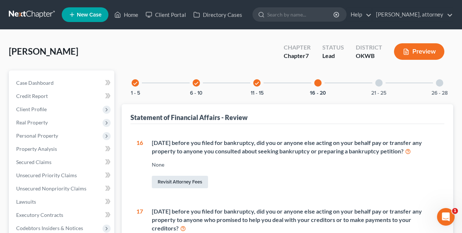
click at [187, 181] on link "Revisit Attorney Fees" at bounding box center [180, 182] width 56 height 12
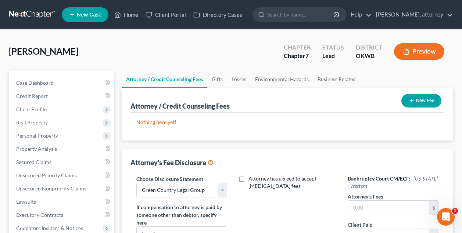
click at [205, 158] on div "Attorney's Fee Disclosure" at bounding box center [171, 162] width 83 height 9
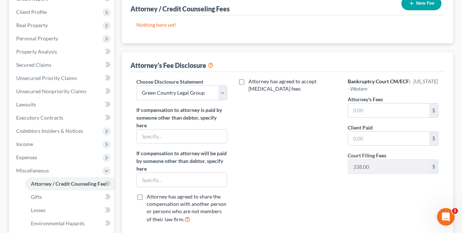
scroll to position [105, 0]
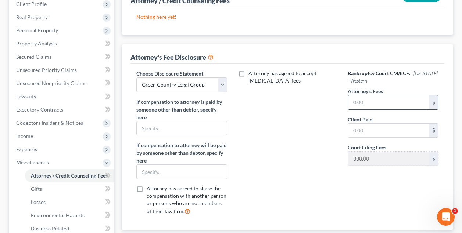
click at [375, 103] on input "text" at bounding box center [388, 102] width 81 height 14
click at [376, 129] on input "text" at bounding box center [388, 131] width 81 height 14
click at [326, 139] on div "Attorney has agreed to accept retainer fees" at bounding box center [286, 146] width 105 height 152
drag, startPoint x: 333, startPoint y: 113, endPoint x: 314, endPoint y: 149, distance: 40.7
click at [314, 149] on div "Attorney has agreed to accept retainer fees" at bounding box center [286, 146] width 105 height 152
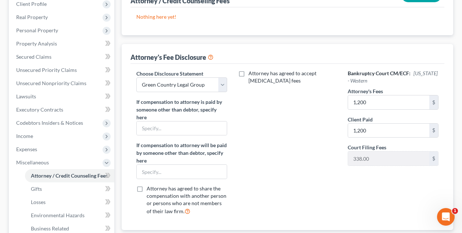
click at [314, 149] on div "Attorney has agreed to accept retainer fees" at bounding box center [286, 146] width 105 height 152
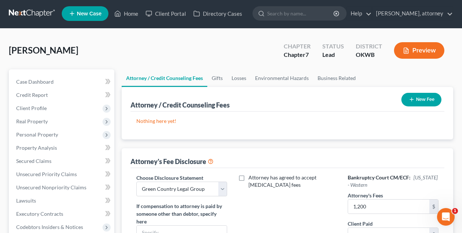
scroll to position [-1, 0]
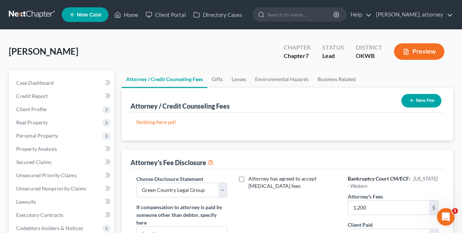
click at [428, 103] on button "New Fee" at bounding box center [421, 101] width 40 height 14
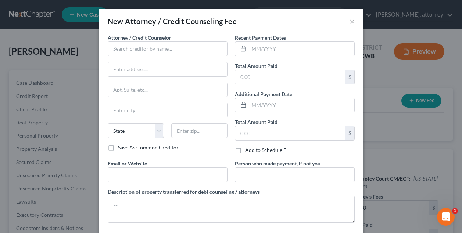
scroll to position [0, 0]
click at [146, 51] on input "text" at bounding box center [168, 48] width 120 height 15
click at [195, 151] on div "Save As Common Creditor" at bounding box center [168, 147] width 120 height 7
click at [118, 150] on label "Save As Common Creditor" at bounding box center [148, 147] width 61 height 7
click at [121, 149] on input "Save As Common Creditor" at bounding box center [123, 146] width 5 height 5
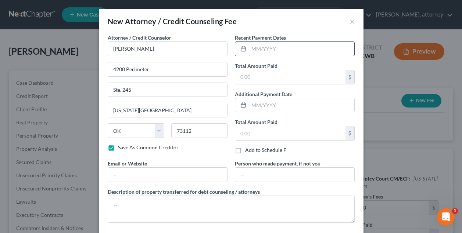
click at [299, 55] on input "text" at bounding box center [301, 49] width 105 height 14
click at [287, 79] on input "text" at bounding box center [290, 77] width 110 height 14
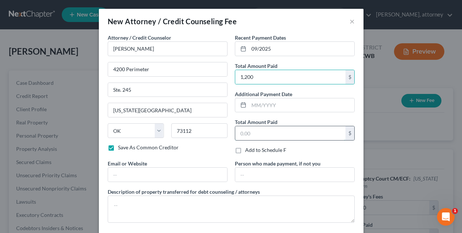
click at [272, 138] on input "text" at bounding box center [290, 133] width 110 height 14
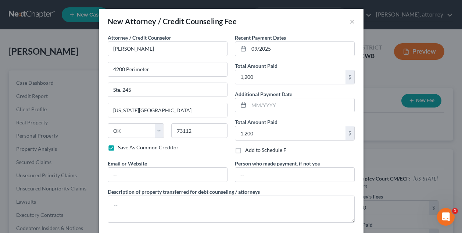
click at [231, 119] on div "Recent Payment Dates 09/2025 Total Amount Paid 1,200 $ Additional Payment Date …" at bounding box center [294, 97] width 127 height 126
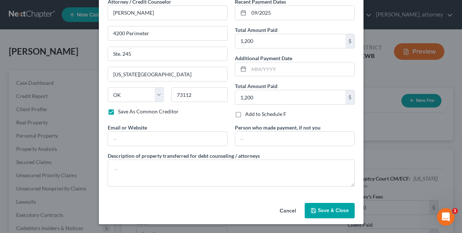
scroll to position [36, 0]
click at [333, 206] on button "Save & Close" at bounding box center [329, 210] width 50 height 15
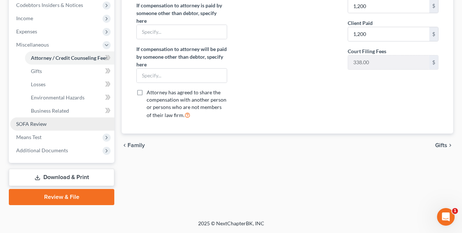
scroll to position [223, 0]
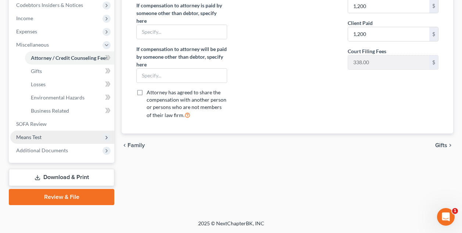
click at [37, 138] on span "Means Test" at bounding box center [28, 137] width 25 height 6
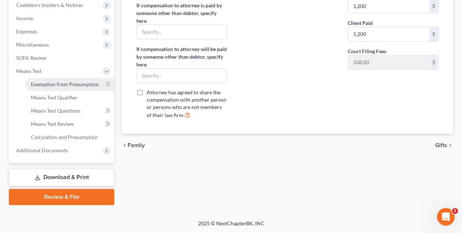
click at [51, 88] on link "Exemption from Presumption" at bounding box center [69, 84] width 89 height 13
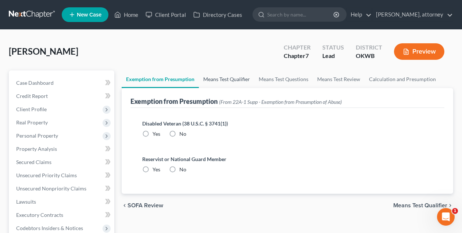
click at [220, 76] on link "Means Test Qualifier" at bounding box center [226, 80] width 55 height 18
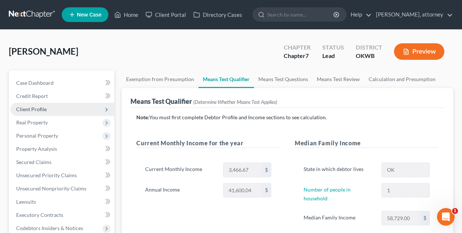
click at [35, 107] on span "Client Profile" at bounding box center [31, 109] width 30 height 6
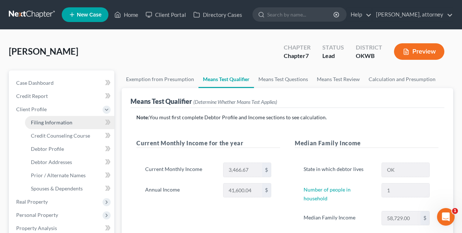
click at [44, 120] on span "Filing Information" at bounding box center [51, 122] width 41 height 6
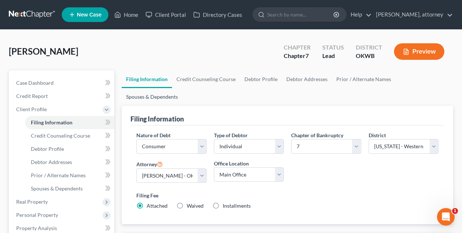
click at [182, 88] on link "Spouses & Dependents" at bounding box center [152, 97] width 61 height 18
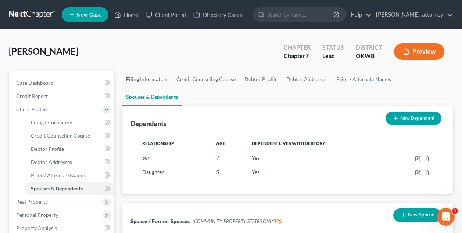
click at [152, 80] on link "Filing Information" at bounding box center [147, 80] width 50 height 18
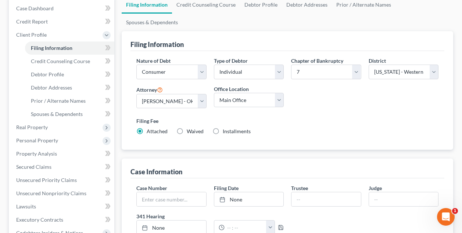
scroll to position [18, 0]
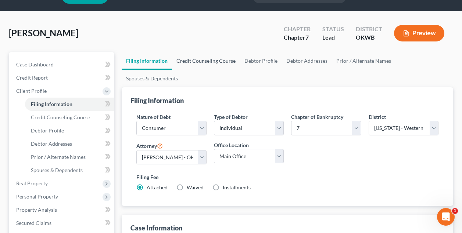
click at [211, 58] on link "Credit Counseling Course" at bounding box center [206, 61] width 68 height 18
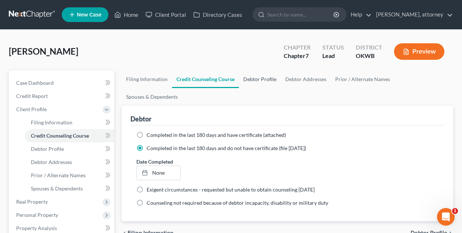
click at [268, 80] on link "Debtor Profile" at bounding box center [260, 80] width 42 height 18
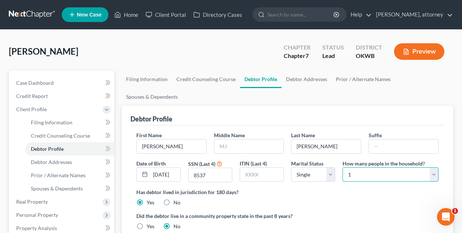
click at [348, 167] on select "Select 1 2 3 4 5 6 7 8 9 10 11 12 13 14 15 16 17 18 19 20" at bounding box center [390, 174] width 96 height 15
click at [349, 188] on label "Has debtor lived in jurisdiction for 180 days?" at bounding box center [287, 192] width 302 height 8
click at [318, 167] on select "Select Single Married Separated Divorced Widowed" at bounding box center [313, 174] width 44 height 15
click at [312, 188] on div "Has debtor lived in jurisdiction for 180 days? Yes No Debtor must reside in jur…" at bounding box center [287, 197] width 302 height 18
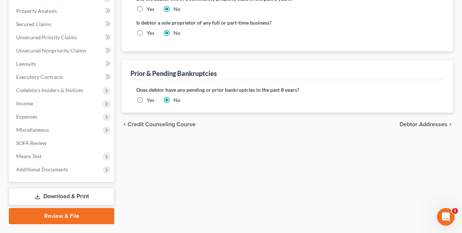
scroll to position [219, 0]
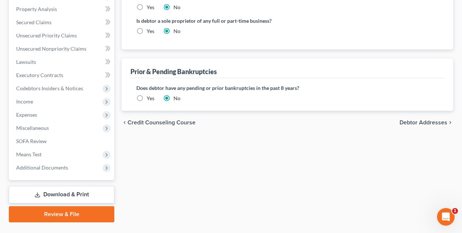
click at [438, 120] on span "Debtor Addresses" at bounding box center [423, 123] width 48 height 6
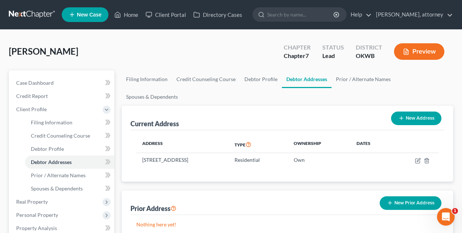
click at [264, 106] on div "Current Address New Address" at bounding box center [287, 118] width 314 height 25
click at [224, 53] on div "McDonald, Minerva Upgraded Chapter Chapter 7 Status Lead District OKWB Preview" at bounding box center [231, 55] width 444 height 32
click at [214, 49] on div "McDonald, Minerva Upgraded Chapter Chapter 7 Status Lead District OKWB Preview" at bounding box center [231, 55] width 444 height 32
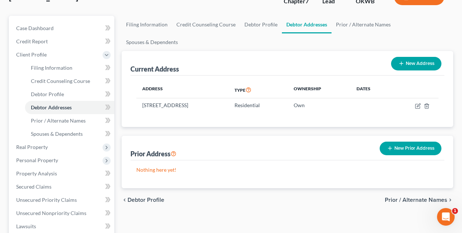
scroll to position [69, 0]
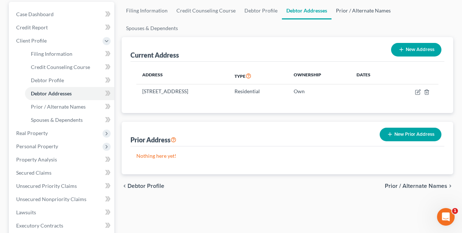
click at [355, 10] on link "Prior / Alternate Names" at bounding box center [363, 11] width 64 height 18
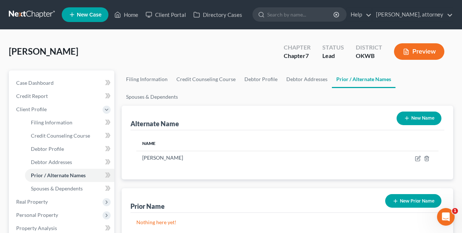
click at [254, 48] on div "McDonald, Minerva Upgraded Chapter Chapter 7 Status Lead District OKWB Preview" at bounding box center [231, 55] width 444 height 32
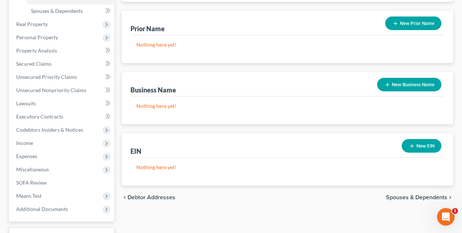
scroll to position [192, 0]
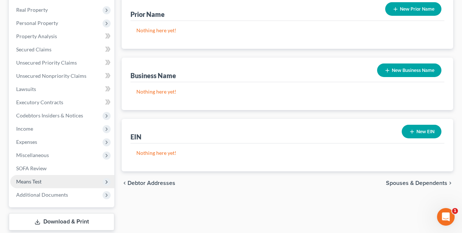
click at [32, 183] on span "Means Test" at bounding box center [28, 181] width 25 height 6
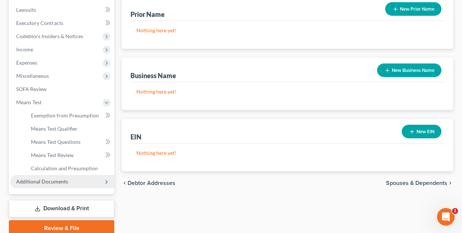
click at [40, 183] on span "Additional Documents" at bounding box center [42, 181] width 52 height 6
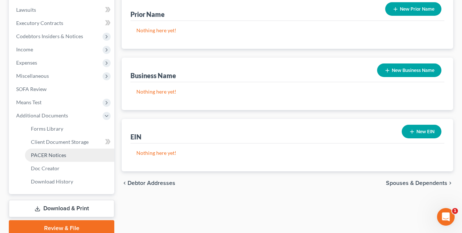
click at [51, 153] on span "PACER Notices" at bounding box center [48, 155] width 35 height 6
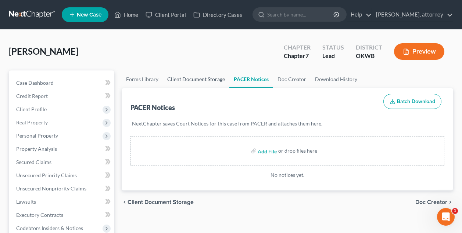
click at [210, 83] on link "Client Document Storage" at bounding box center [196, 80] width 66 height 18
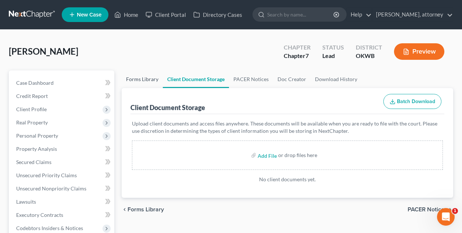
click at [150, 79] on link "Forms Library" at bounding box center [142, 80] width 41 height 18
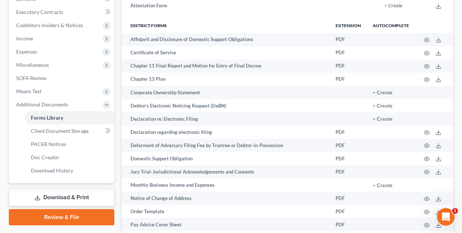
scroll to position [294, 0]
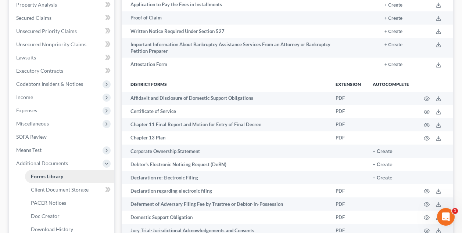
scroll to position [143, 0]
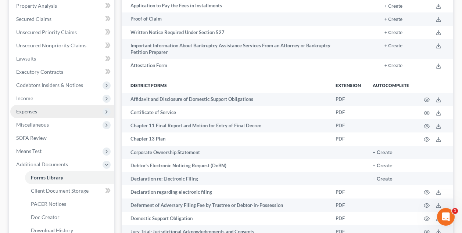
click at [39, 116] on span "Expenses" at bounding box center [62, 111] width 104 height 13
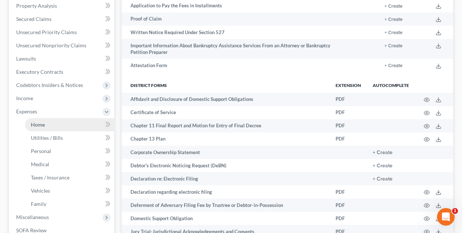
click at [43, 124] on span "Home" at bounding box center [38, 125] width 14 height 6
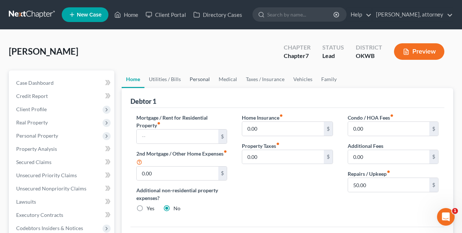
click at [195, 80] on link "Personal" at bounding box center [199, 80] width 29 height 18
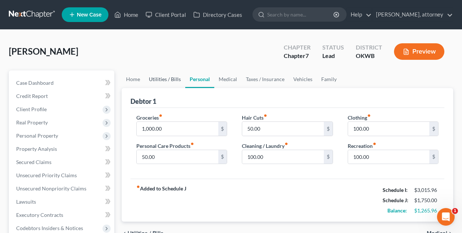
click at [172, 80] on link "Utilities / Bills" at bounding box center [164, 80] width 41 height 18
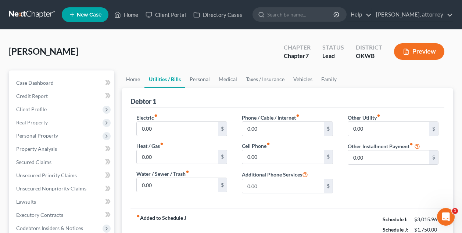
click at [224, 56] on div "McDonald, Minerva Upgraded Chapter Chapter 7 Status Lead District OKWB Preview" at bounding box center [231, 55] width 444 height 32
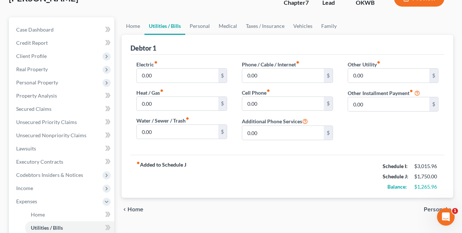
scroll to position [54, 0]
click at [201, 29] on link "Personal" at bounding box center [199, 26] width 29 height 18
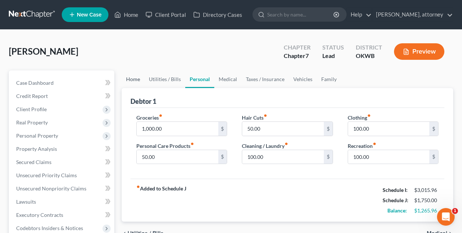
click at [138, 80] on link "Home" at bounding box center [133, 80] width 23 height 18
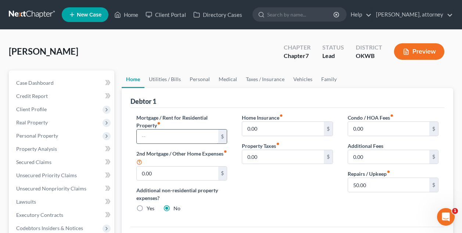
click at [147, 132] on input "text" at bounding box center [177, 137] width 81 height 14
click at [166, 81] on link "Utilities / Bills" at bounding box center [164, 80] width 41 height 18
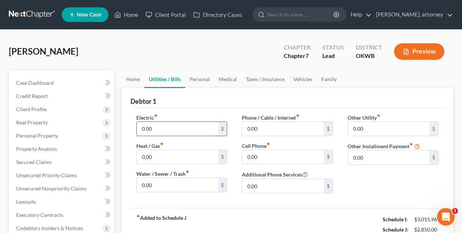
click at [161, 130] on input "0.00" at bounding box center [177, 129] width 81 height 14
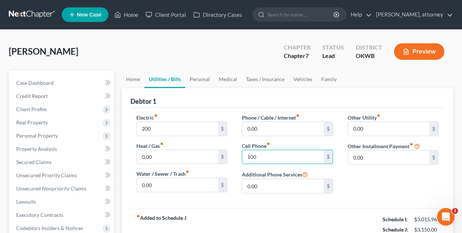
click at [237, 57] on div "McDonald, Minerva Upgraded Chapter Chapter 7 Status Lead District OKWB Preview" at bounding box center [231, 55] width 444 height 32
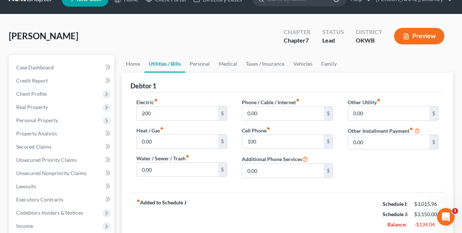
scroll to position [12, 0]
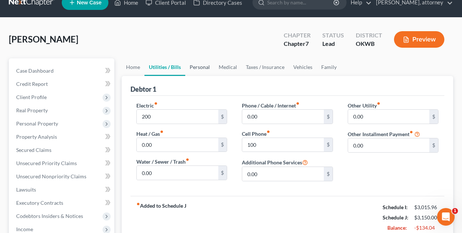
click at [199, 69] on link "Personal" at bounding box center [199, 67] width 29 height 18
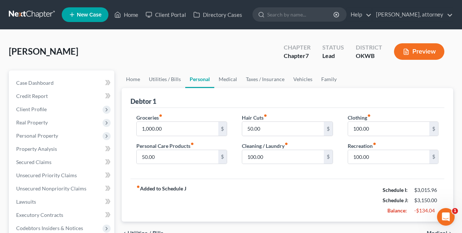
click at [233, 103] on div "Debtor 1" at bounding box center [287, 98] width 314 height 20
click at [225, 80] on link "Medical" at bounding box center [227, 80] width 27 height 18
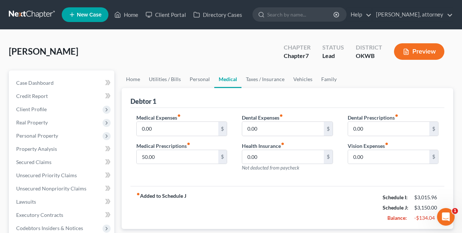
click at [205, 53] on div "McDonald, Minerva Upgraded Chapter Chapter 7 Status Lead District OKWB Preview" at bounding box center [231, 55] width 444 height 32
click at [102, 45] on div "McDonald, Minerva Upgraded Chapter Chapter 7 Status Lead District OKWB Preview" at bounding box center [231, 55] width 444 height 32
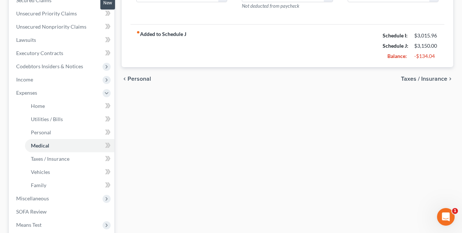
scroll to position [199, 0]
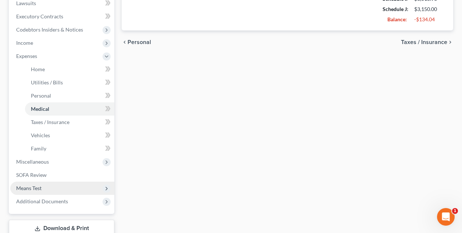
click at [39, 187] on span "Means Test" at bounding box center [28, 188] width 25 height 6
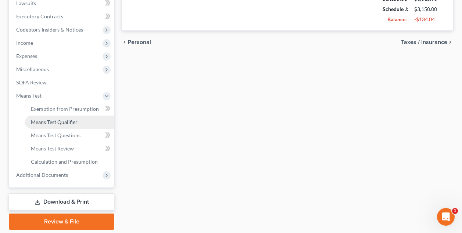
click at [61, 126] on link "Means Test Qualifier" at bounding box center [69, 122] width 89 height 13
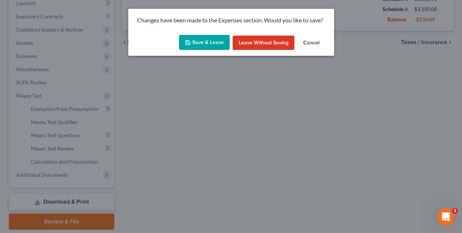
click at [212, 42] on button "Save & Leave" at bounding box center [204, 42] width 51 height 15
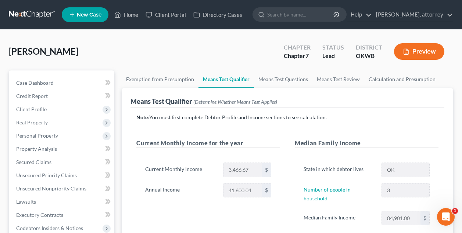
click at [203, 55] on div "McDonald, Minerva Upgraded Chapter Chapter 7 Status Lead District OKWB Preview" at bounding box center [231, 55] width 444 height 32
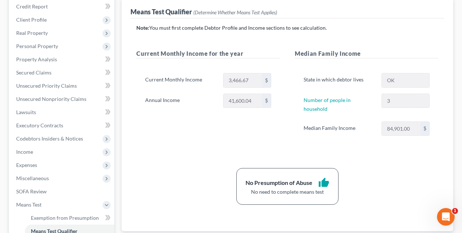
scroll to position [91, 0]
